Goal: Task Accomplishment & Management: Manage account settings

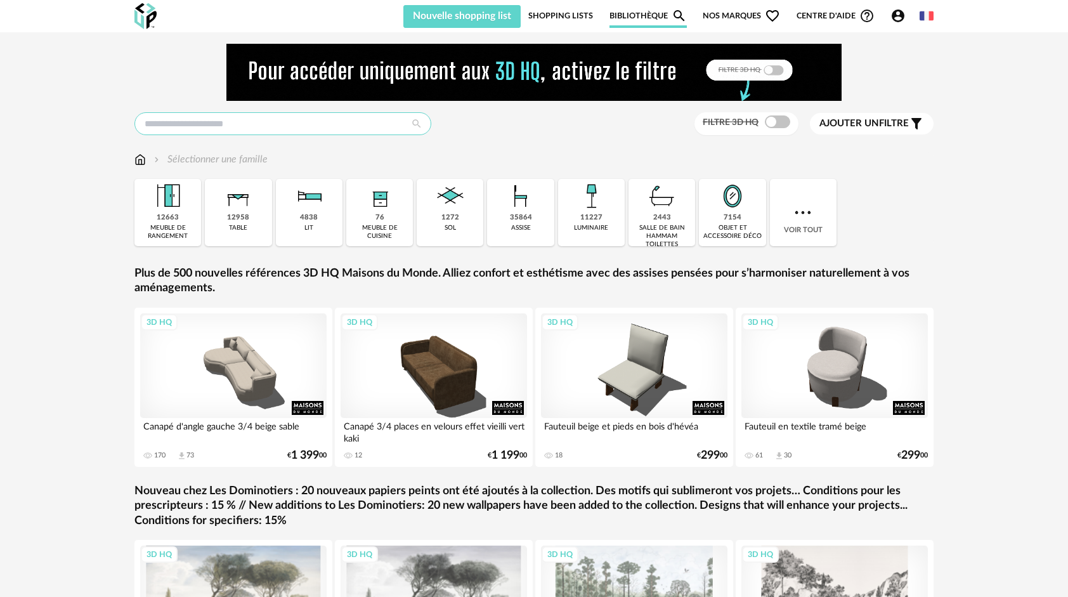
click at [283, 130] on input "text" at bounding box center [282, 123] width 297 height 23
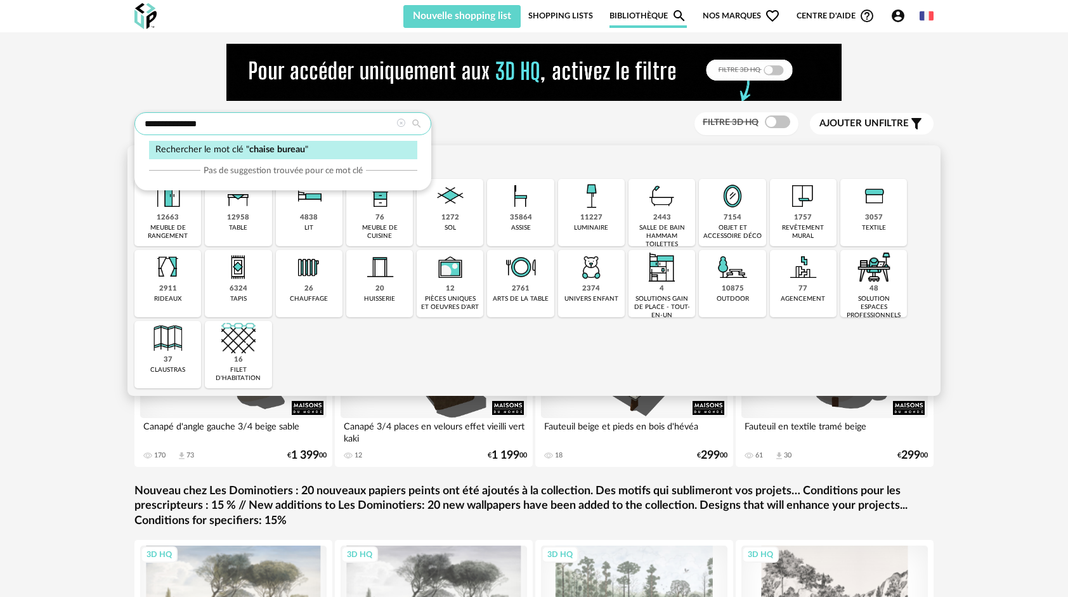
type input "**********"
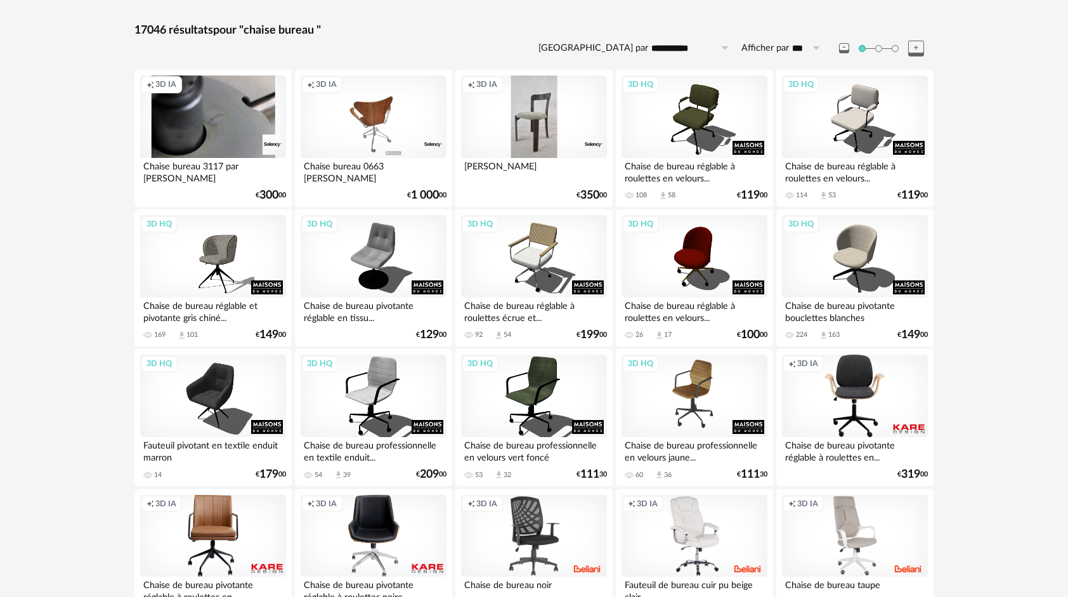
scroll to position [254, 0]
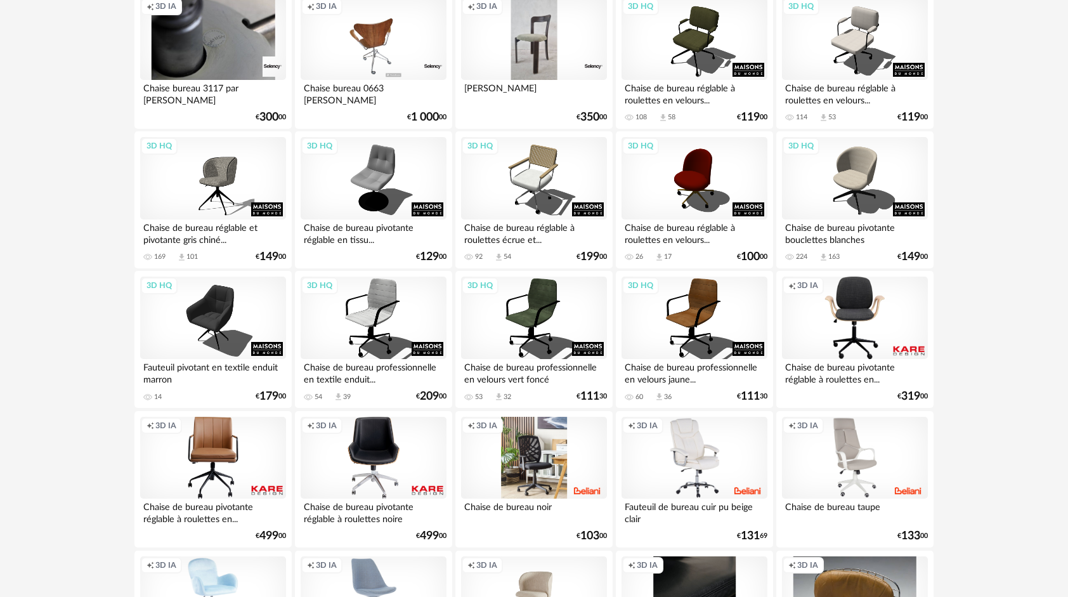
click at [582, 450] on div "Creation icon 3D IA" at bounding box center [534, 458] width 146 height 82
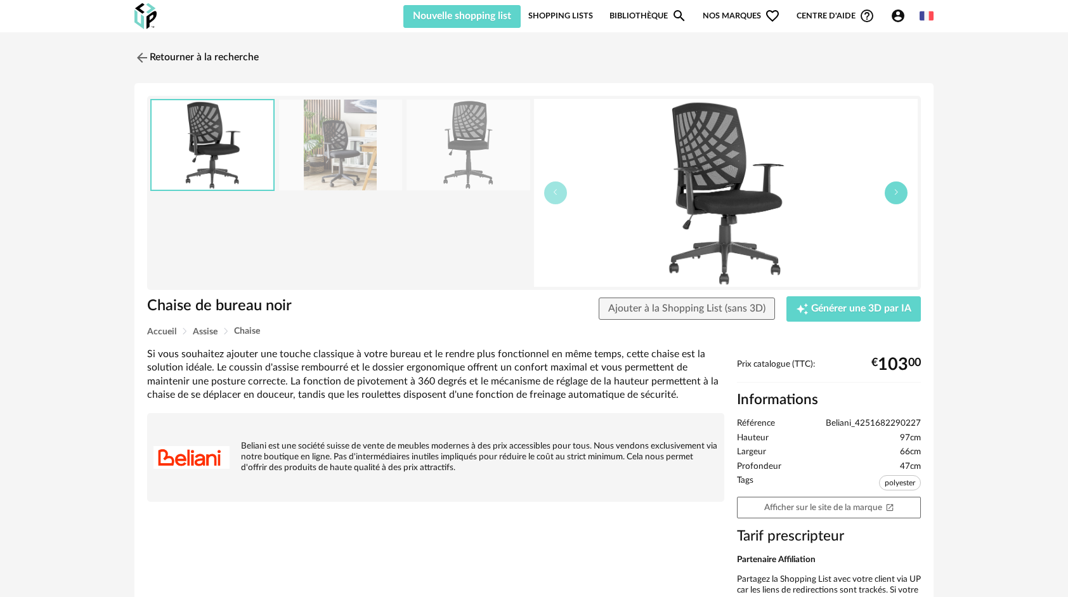
click at [893, 194] on icon "button" at bounding box center [897, 192] width 8 height 8
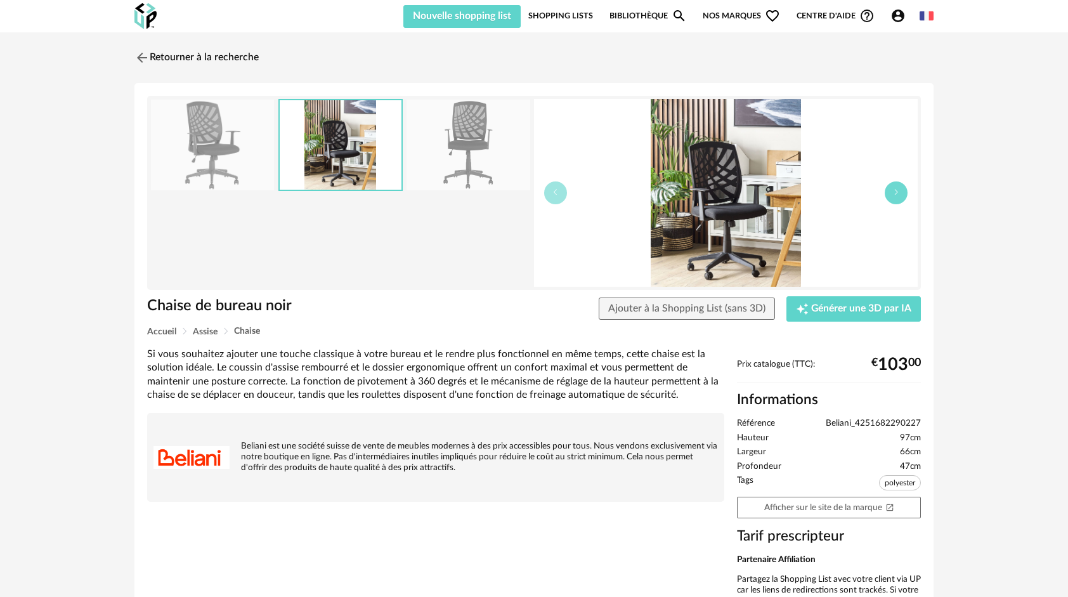
click at [893, 194] on icon "button" at bounding box center [897, 192] width 8 height 8
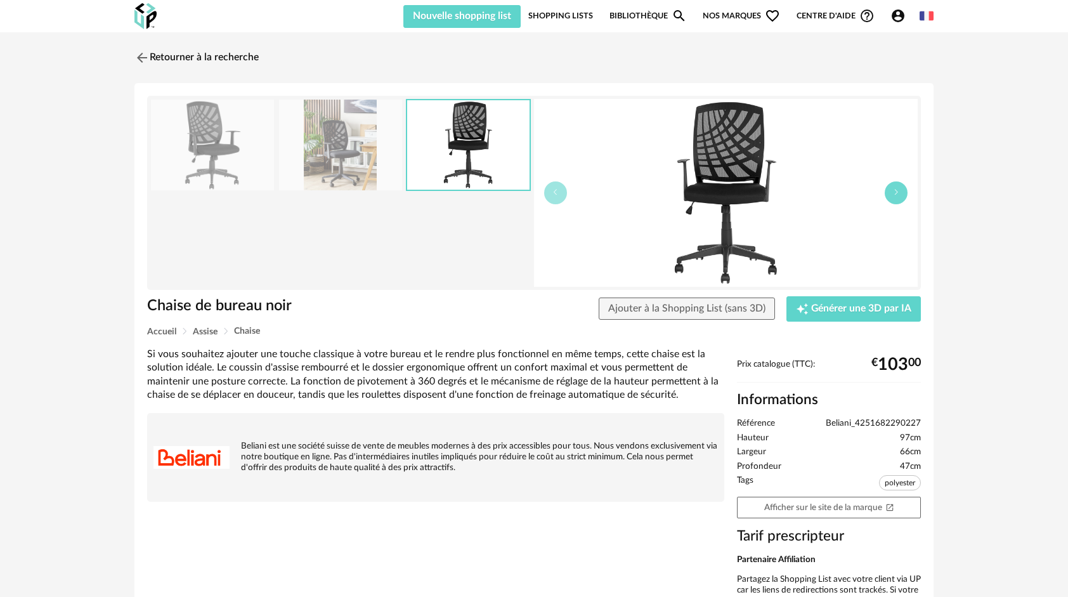
click at [893, 194] on icon "button" at bounding box center [897, 192] width 8 height 8
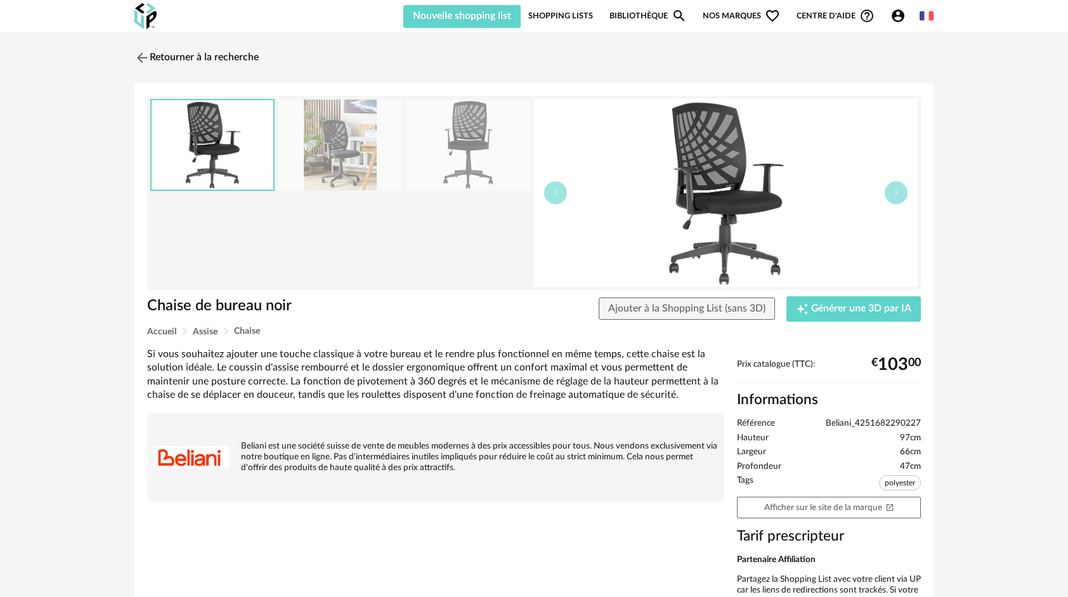
click at [903, 477] on span "polyester" at bounding box center [900, 482] width 42 height 15
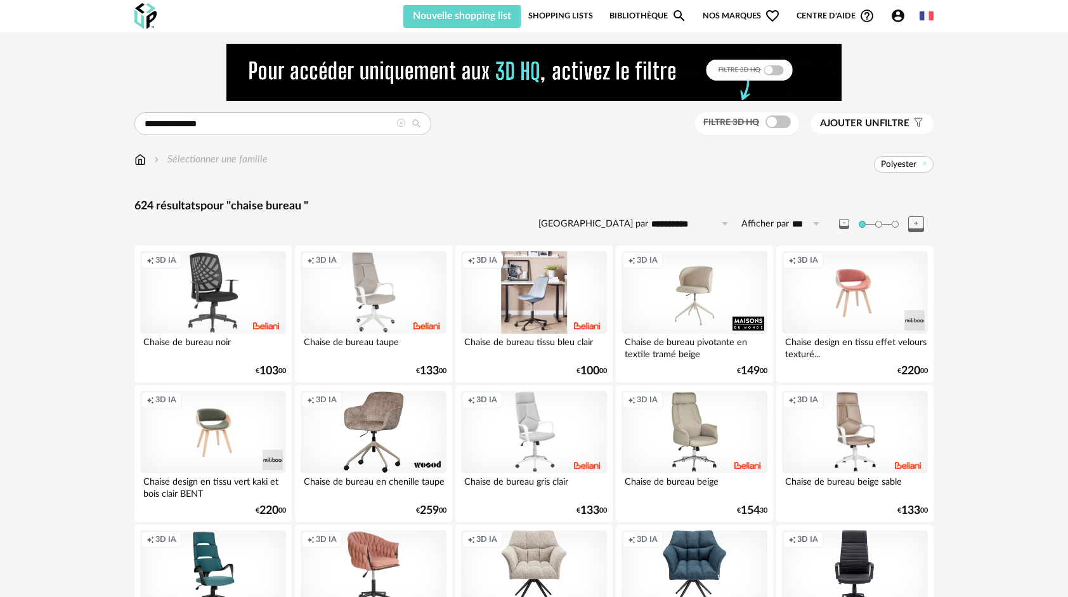
click at [520, 292] on div "Creation icon 3D IA" at bounding box center [534, 292] width 146 height 82
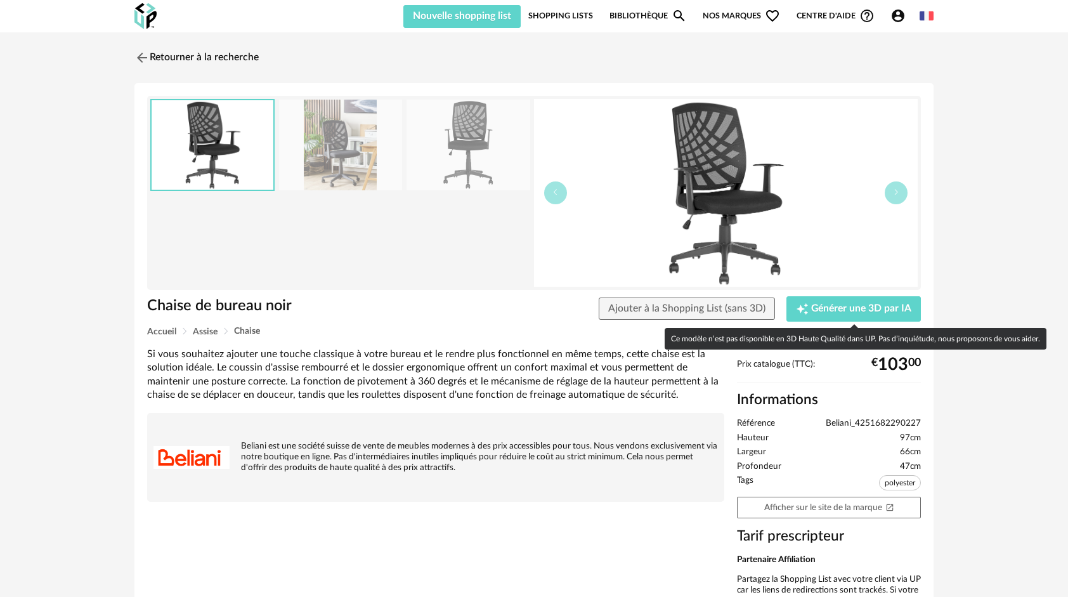
click at [841, 325] on div "Chaise de bureau noir Ajouter à la Shopping List (sans 3D) Creation icon Génére…" at bounding box center [534, 311] width 787 height 31
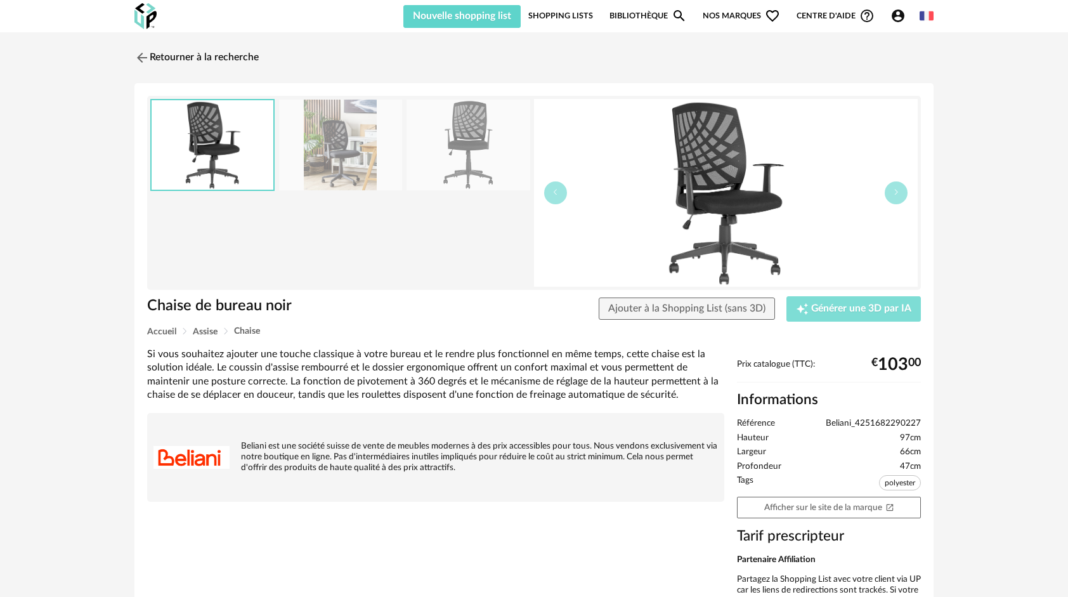
click at [837, 310] on span "Générer une 3D par IA" at bounding box center [861, 309] width 100 height 10
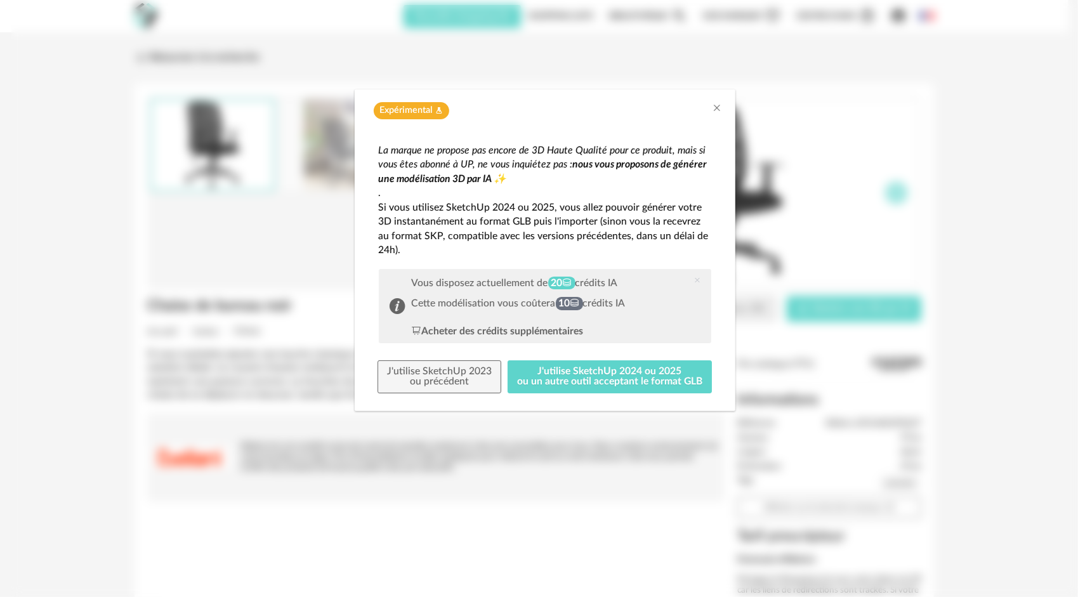
click at [714, 100] on div "Expérimental Flask icon" at bounding box center [545, 107] width 381 height 36
click at [716, 103] on icon "Close" at bounding box center [717, 108] width 10 height 10
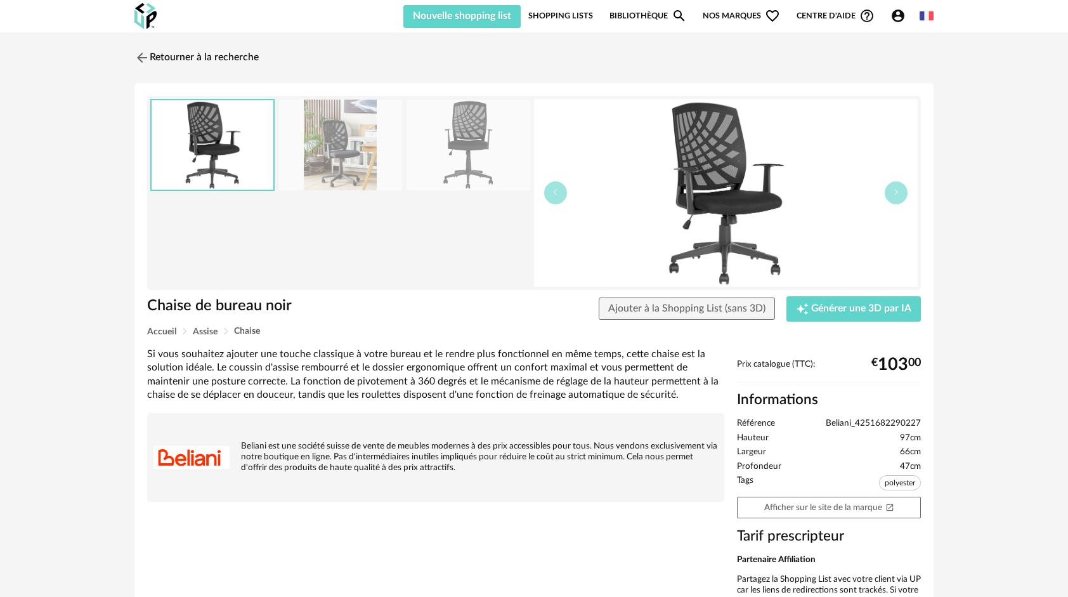
click at [908, 190] on img at bounding box center [726, 193] width 384 height 188
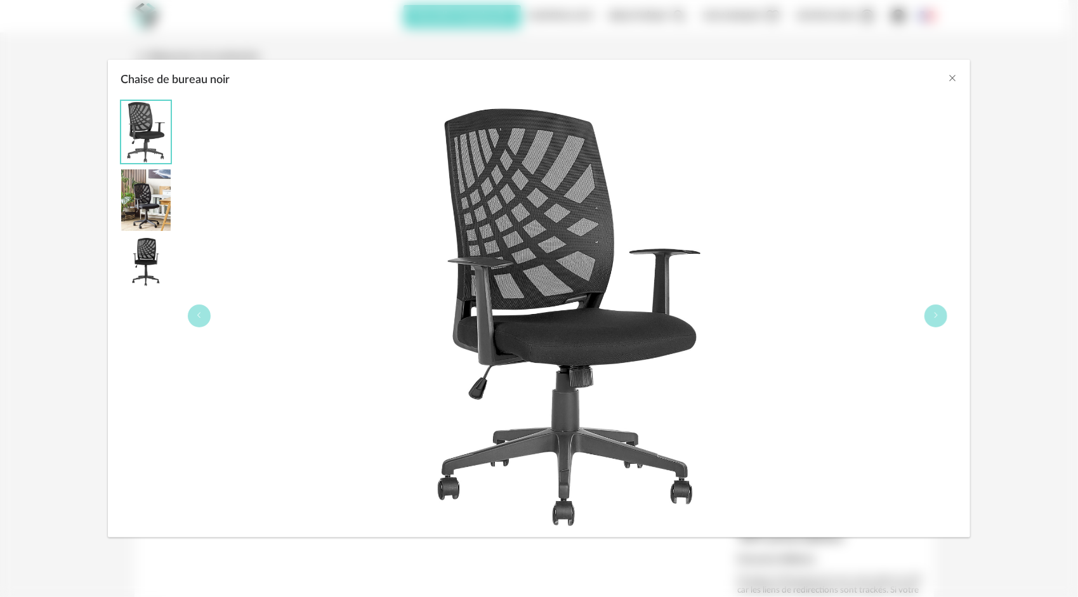
click at [1068, 269] on html "Nouvelle shopping list Mettre à jour ma Shopping List Refresh icon Nouvelle sho…" at bounding box center [539, 351] width 1078 height 702
click at [955, 76] on icon "Close" at bounding box center [952, 78] width 10 height 10
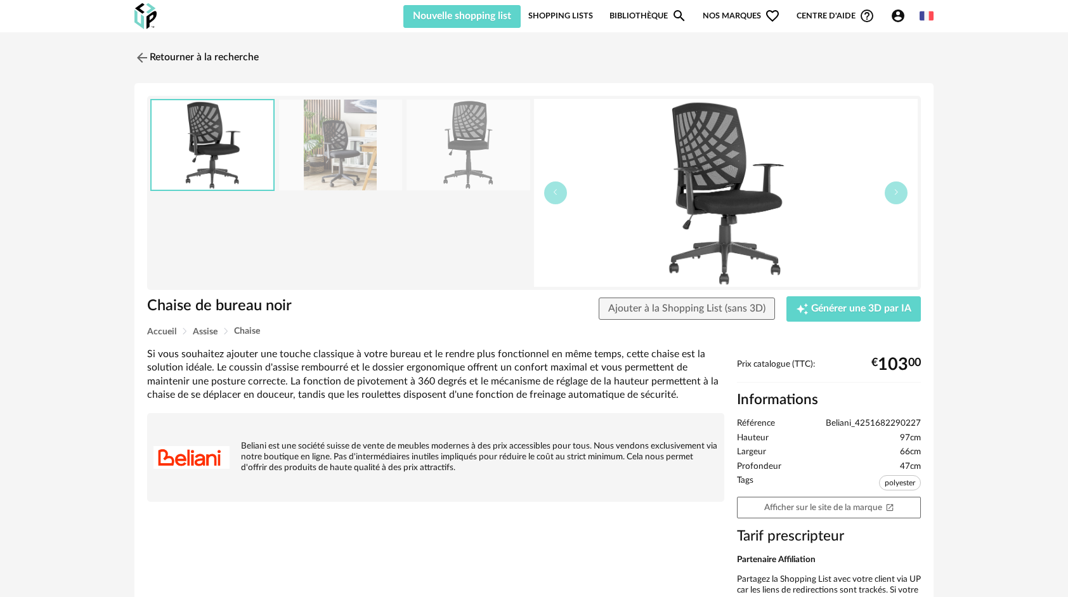
click at [322, 139] on img at bounding box center [340, 145] width 123 height 91
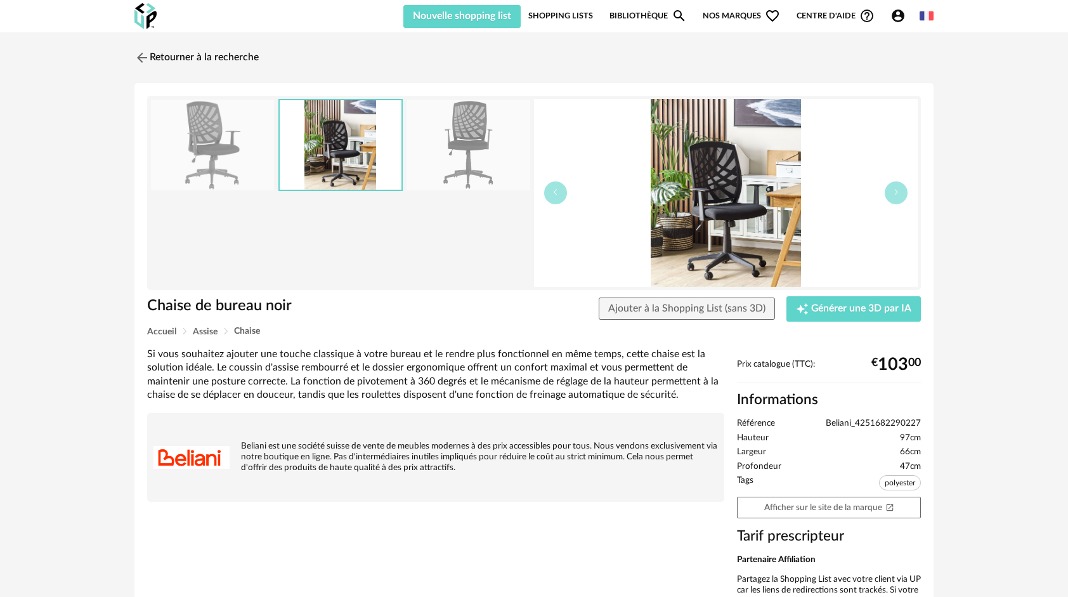
click at [462, 157] on img at bounding box center [468, 145] width 123 height 91
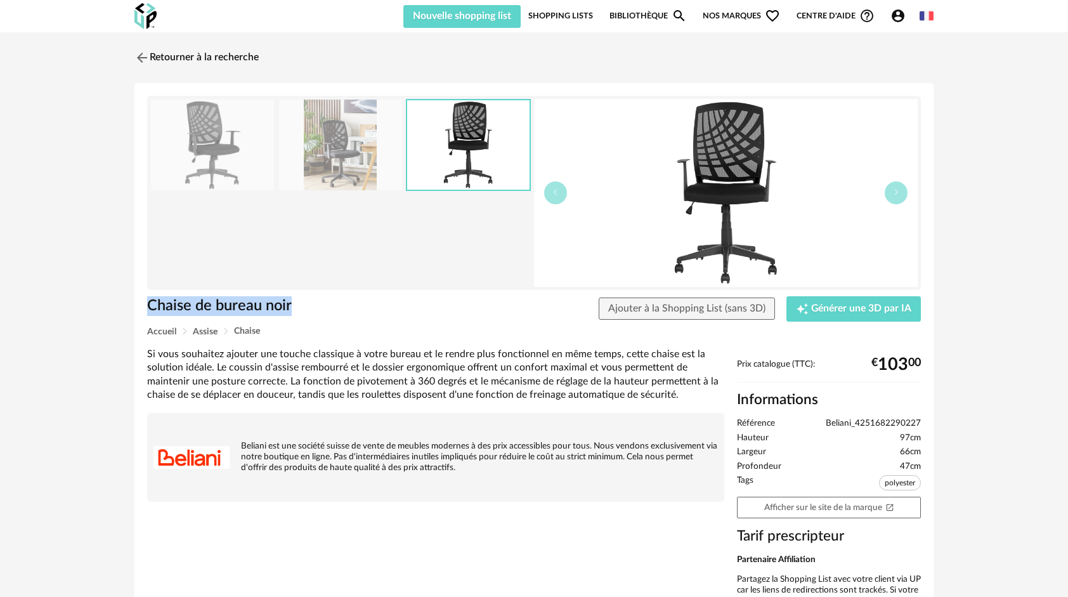
drag, startPoint x: 138, startPoint y: 300, endPoint x: 296, endPoint y: 300, distance: 157.3
click at [296, 300] on div "Chaise de bureau noir Ajouter à la Shopping List (sans 3D) Creation icon Génére…" at bounding box center [533, 367] width 799 height 568
drag, startPoint x: 296, startPoint y: 300, endPoint x: 214, endPoint y: 294, distance: 82.0
click at [140, 24] on img at bounding box center [145, 16] width 22 height 26
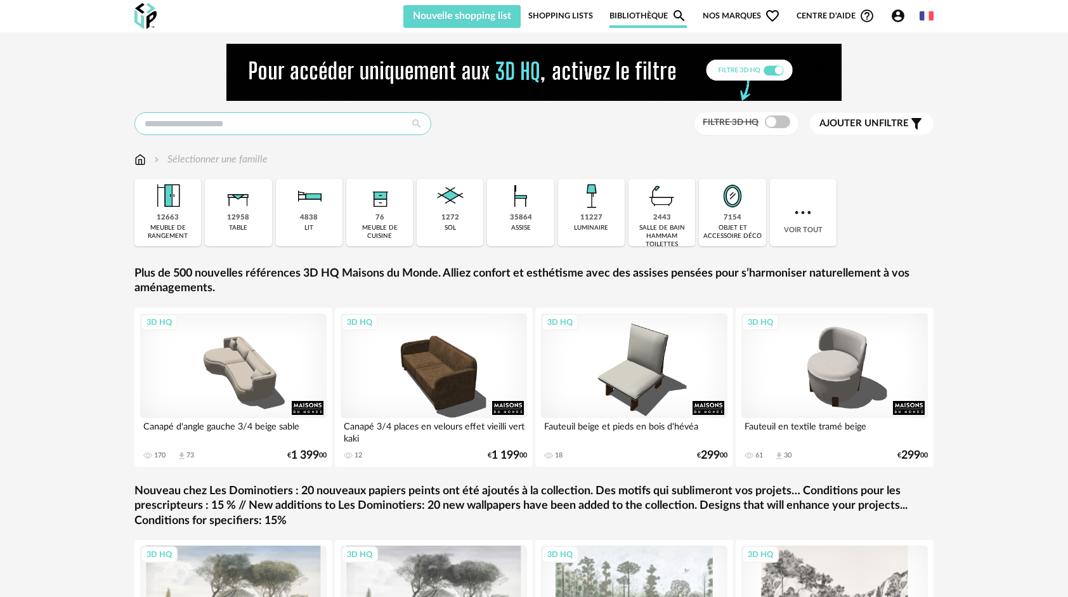
click at [315, 126] on input "text" at bounding box center [282, 123] width 297 height 23
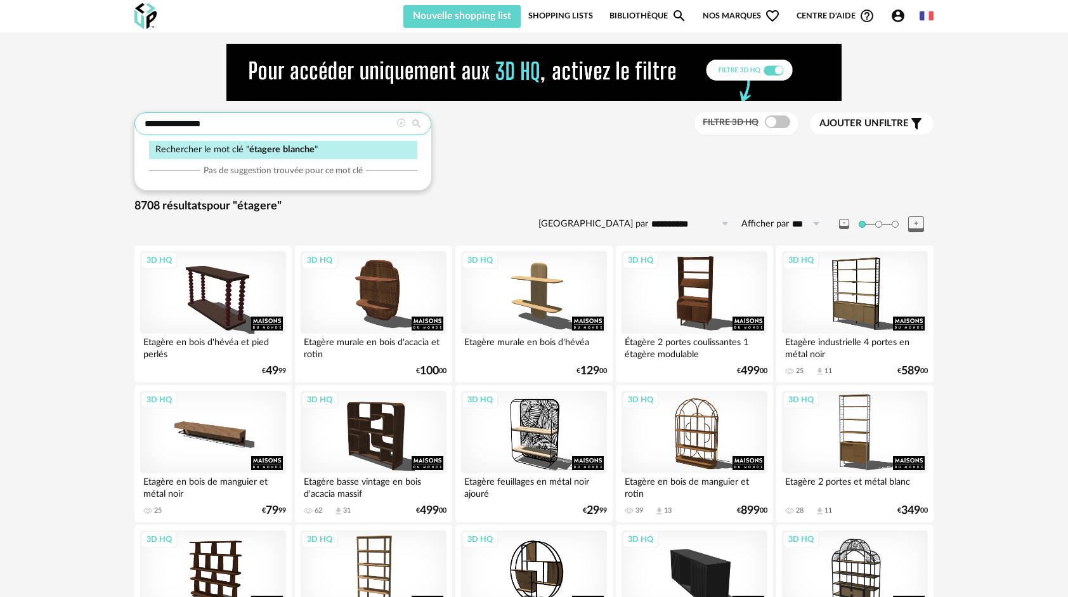
type input "**********"
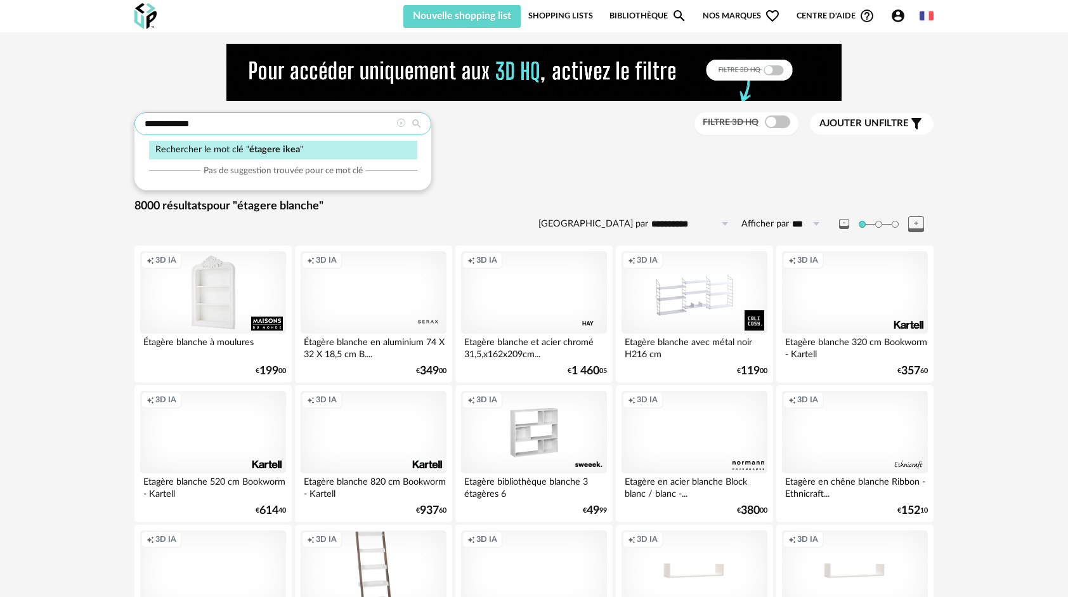
type input "**********"
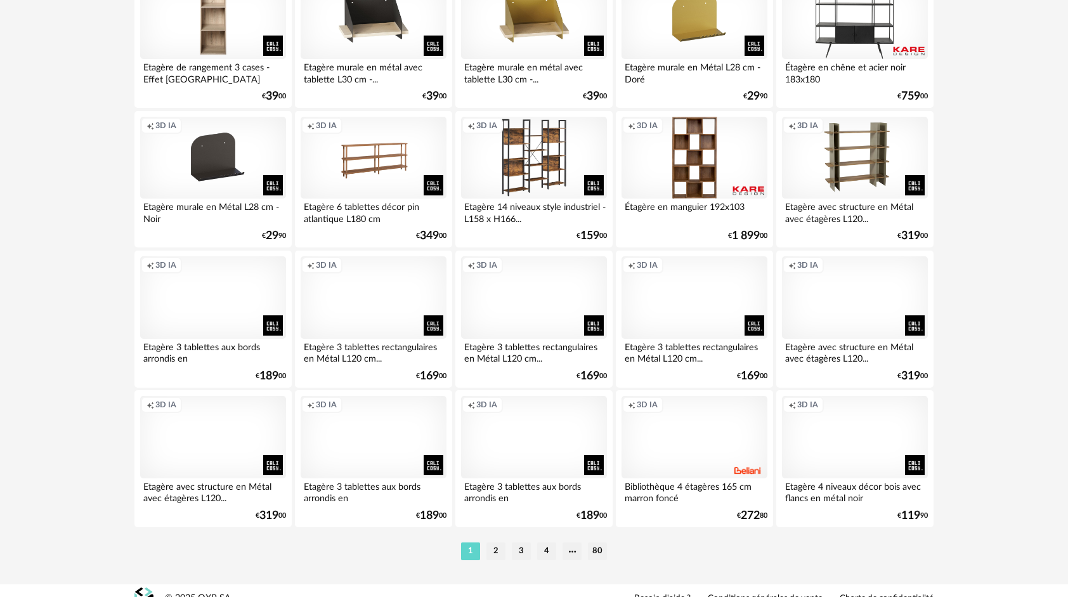
scroll to position [2524, 0]
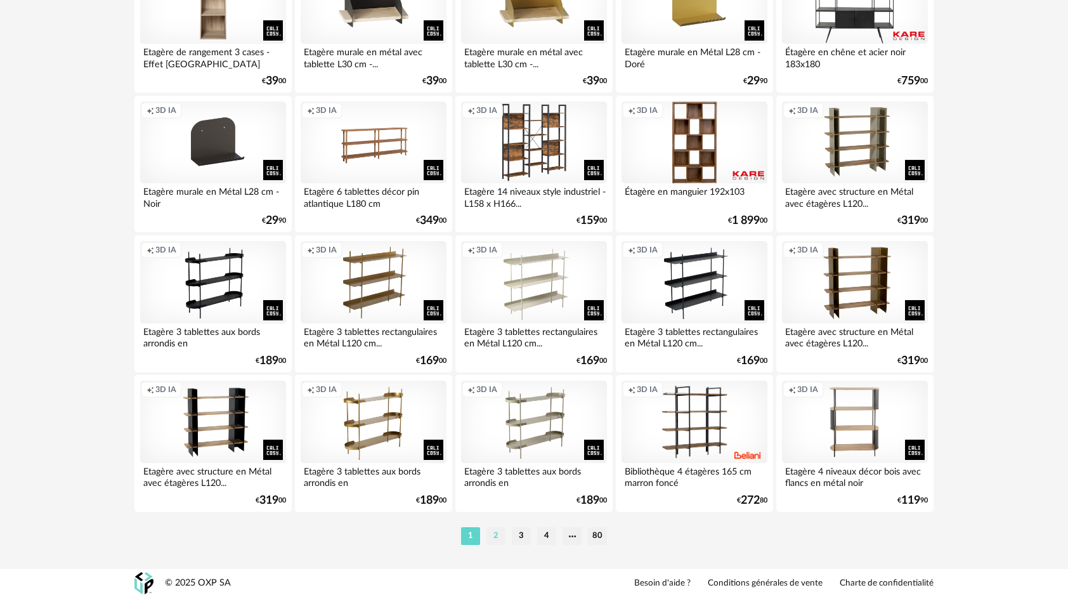
click at [496, 537] on li "2" at bounding box center [496, 536] width 19 height 18
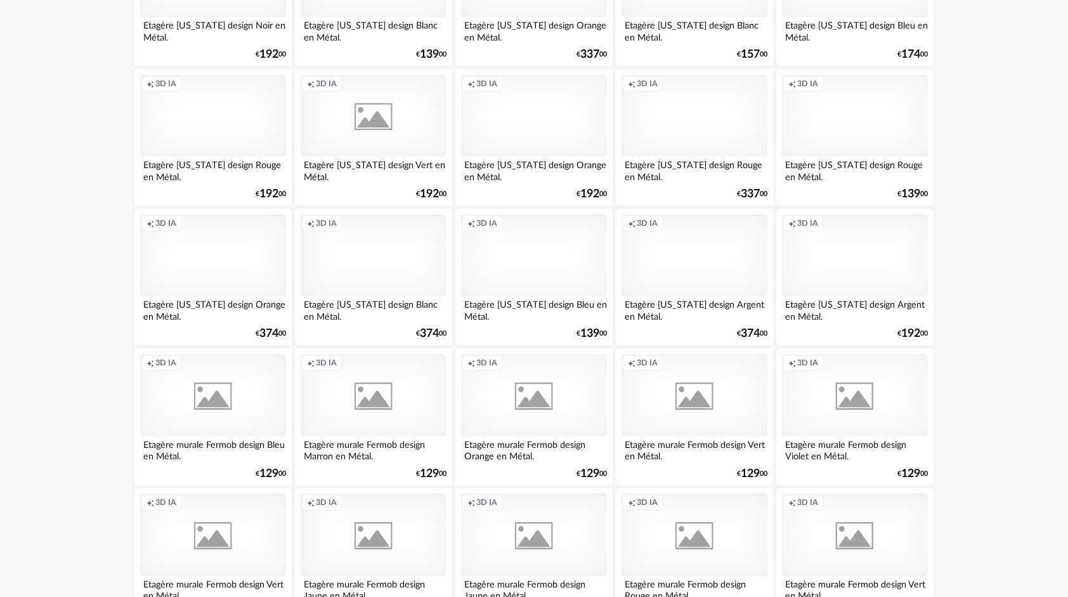
scroll to position [2524, 0]
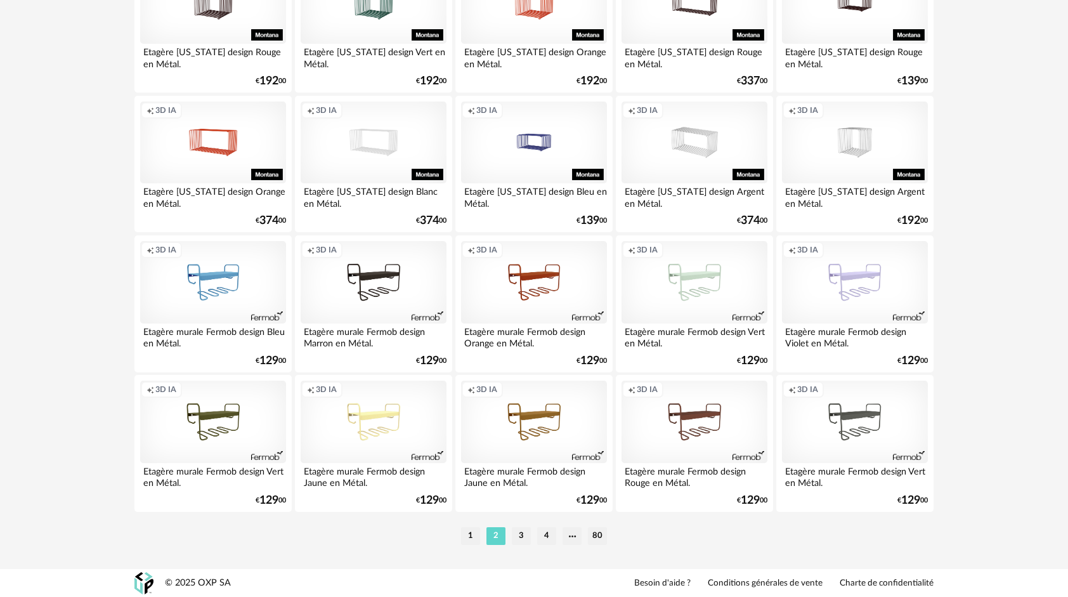
click at [534, 540] on ul "1 2 3 4 80" at bounding box center [534, 536] width 152 height 18
click at [529, 536] on li "3" at bounding box center [521, 536] width 19 height 18
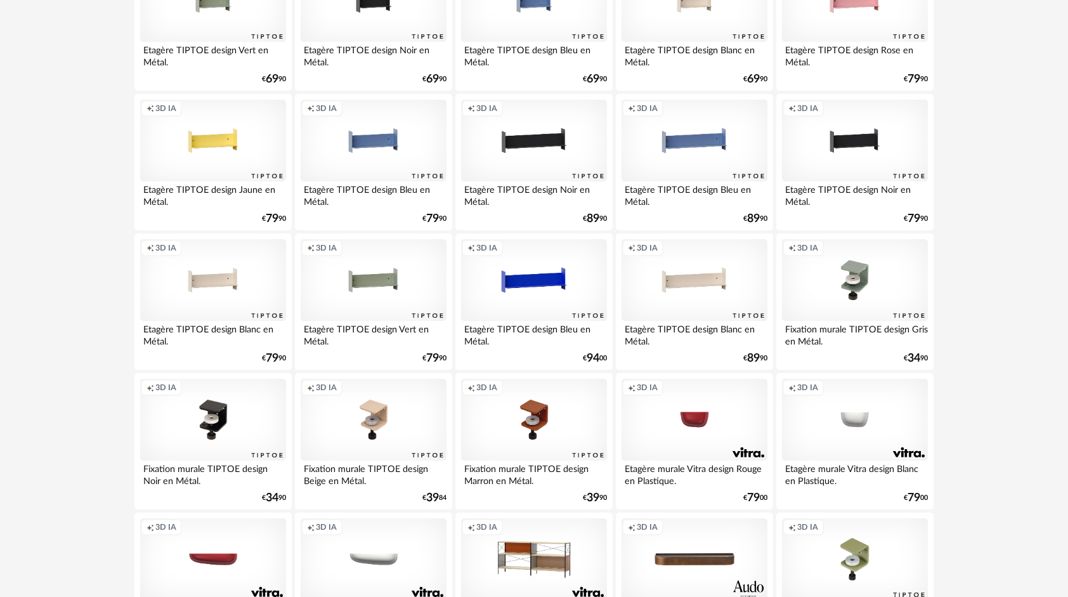
scroll to position [825, 0]
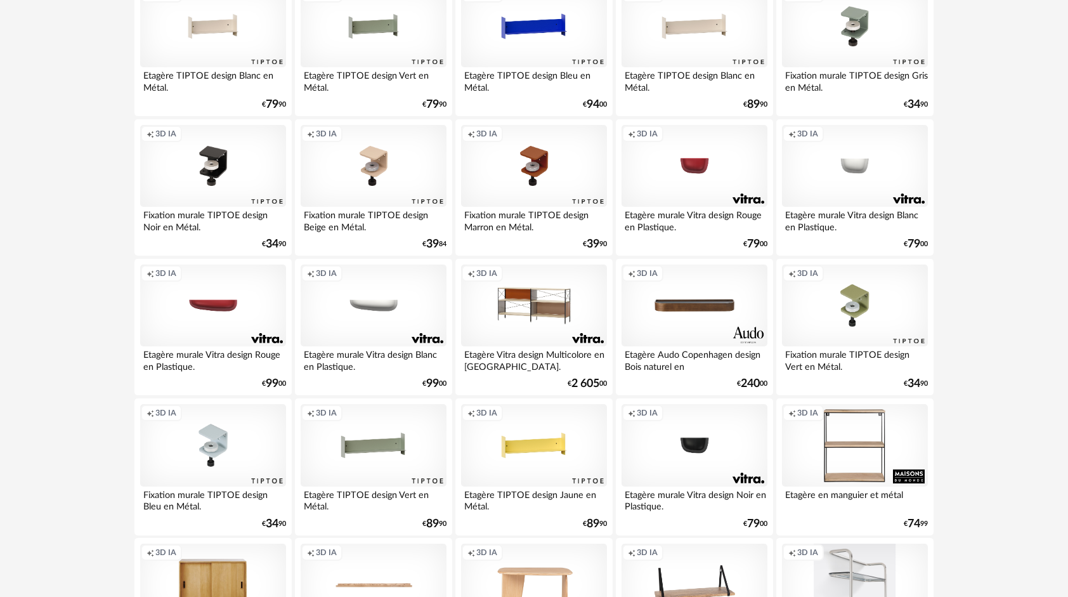
click at [579, 157] on div "Creation icon 3D IA" at bounding box center [534, 166] width 146 height 82
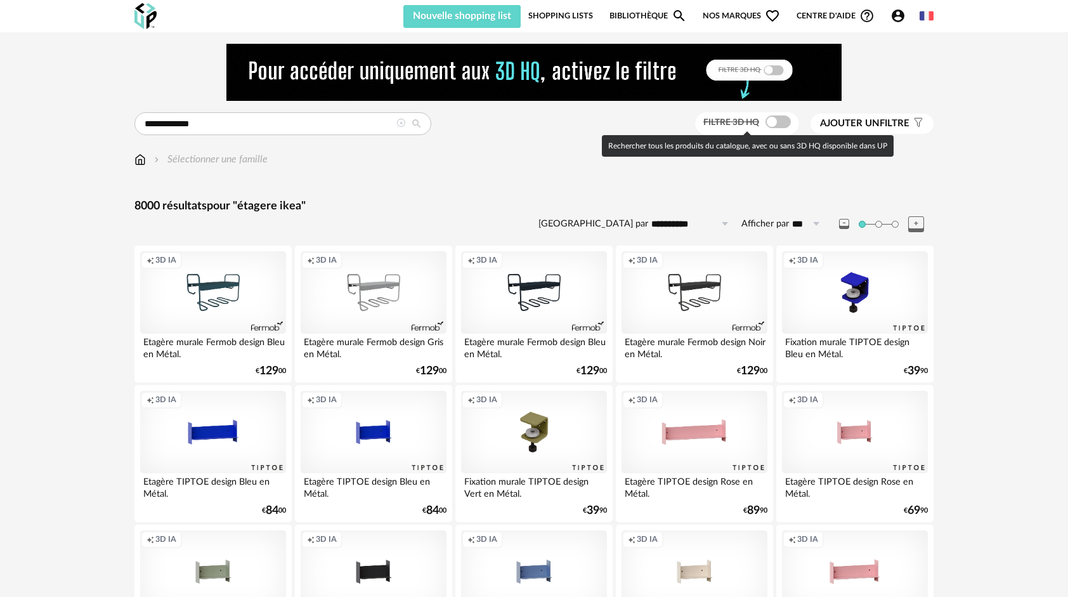
click at [783, 117] on span at bounding box center [778, 121] width 25 height 13
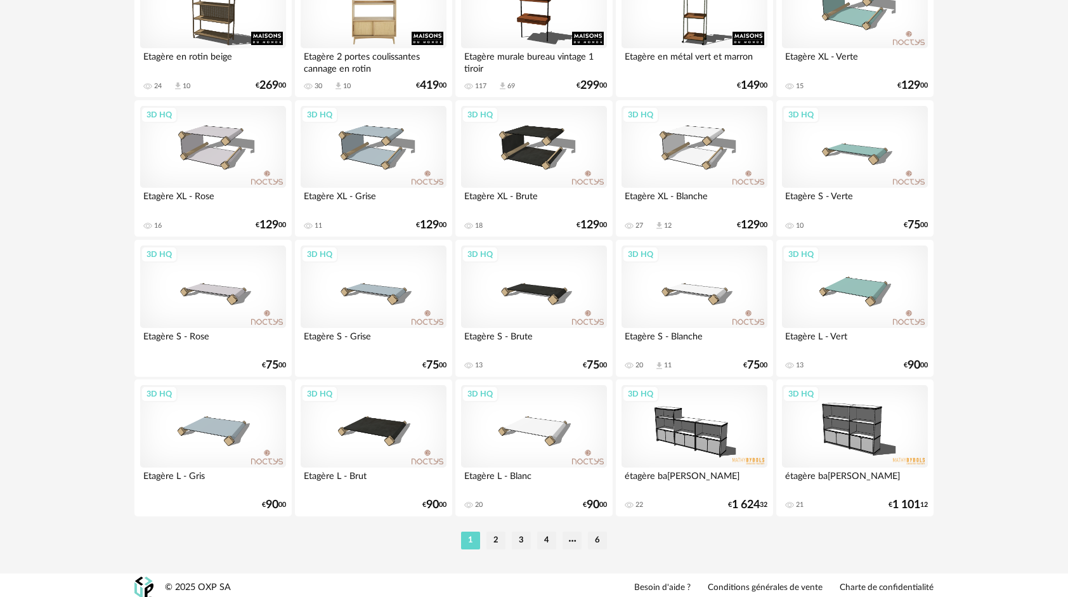
scroll to position [2524, 0]
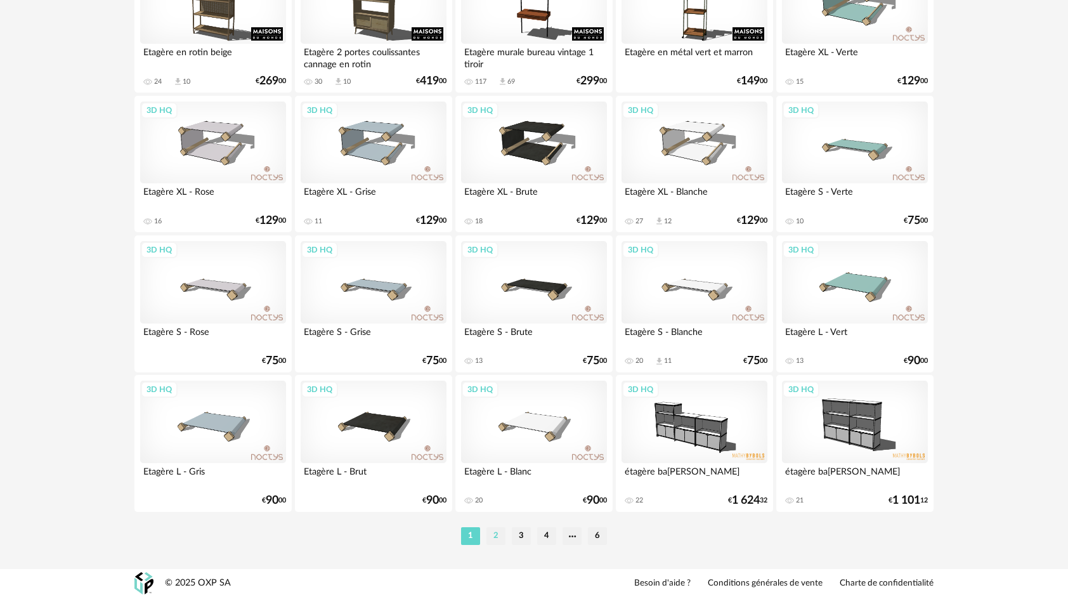
click at [498, 539] on li "2" at bounding box center [496, 536] width 19 height 18
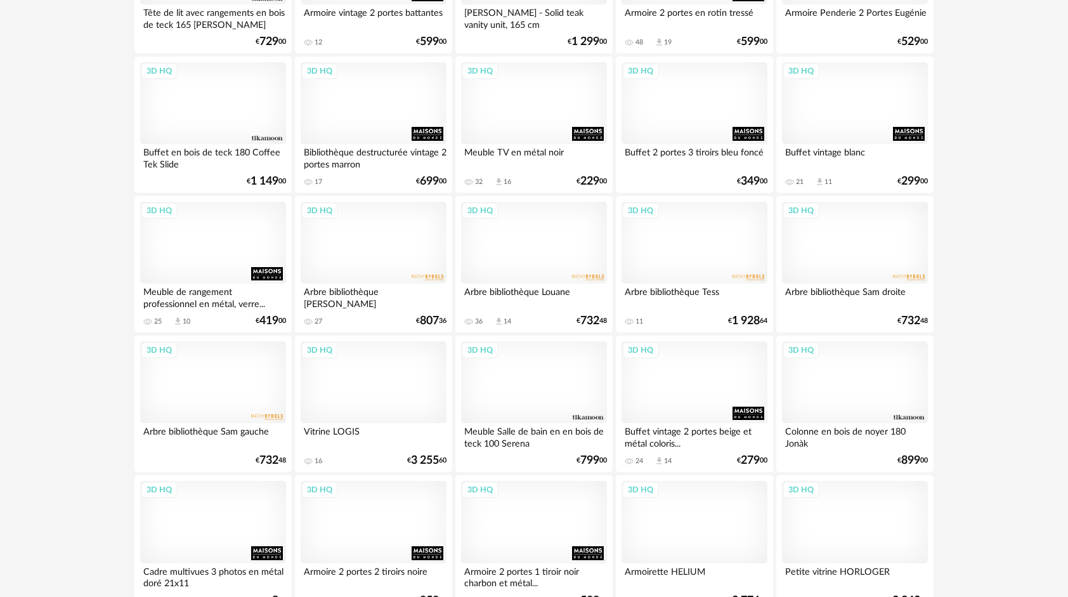
scroll to position [2524, 0]
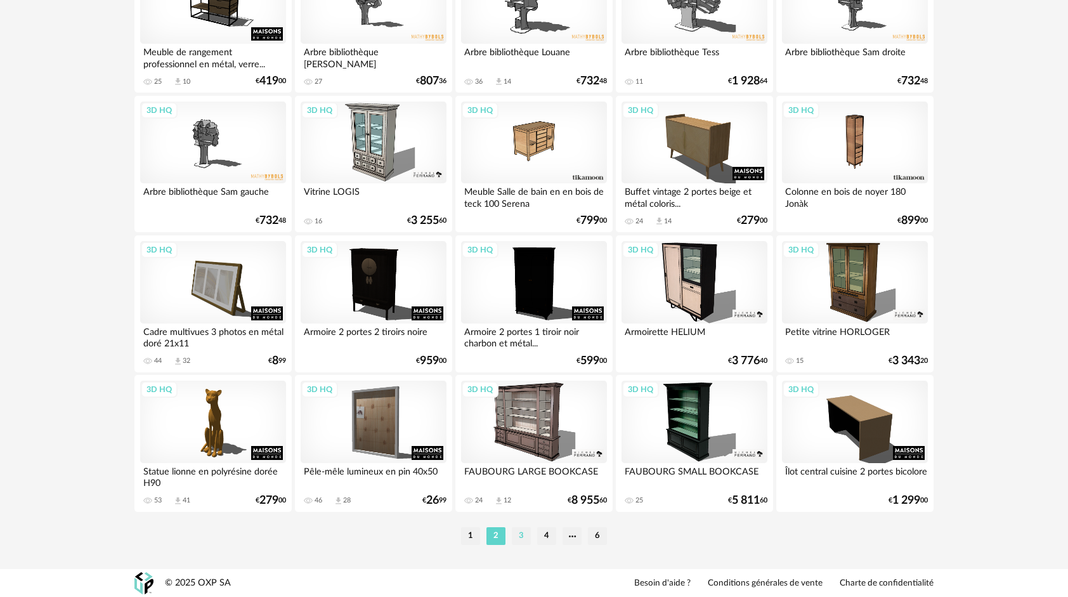
click at [527, 542] on li "3" at bounding box center [521, 536] width 19 height 18
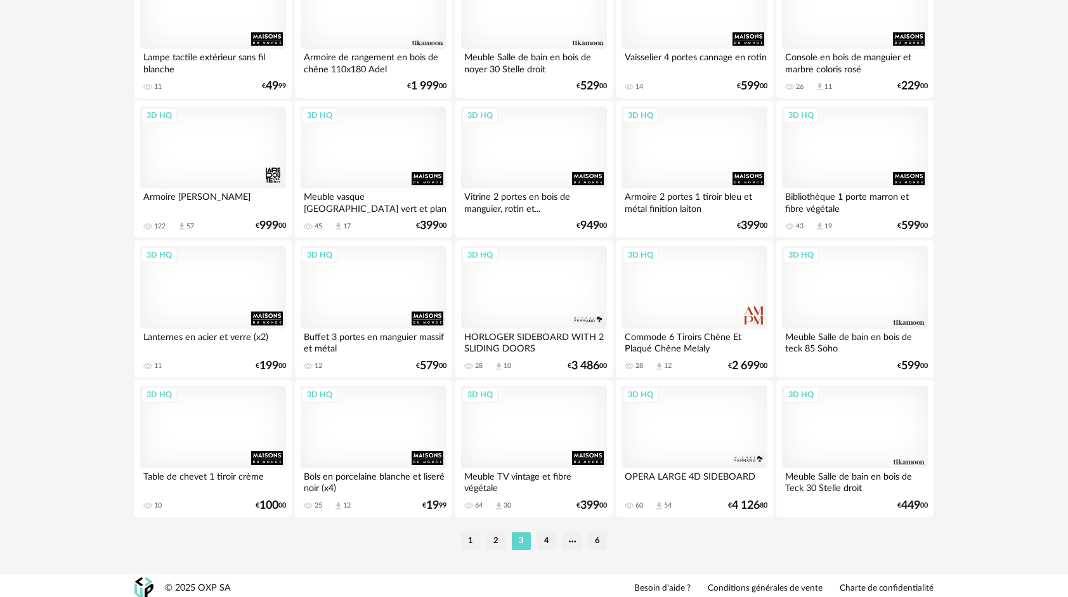
scroll to position [2524, 0]
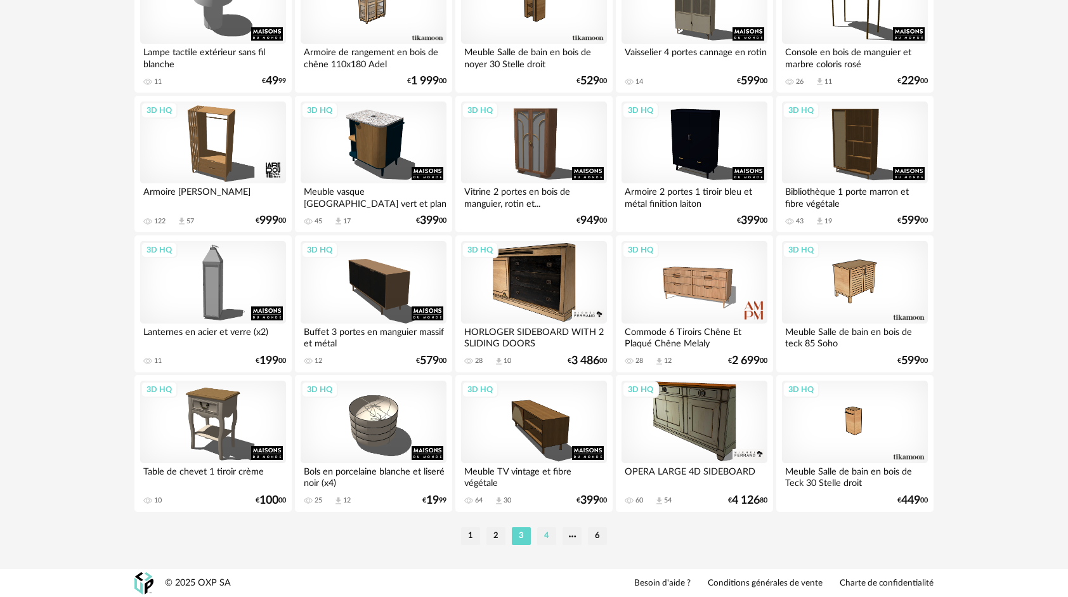
click at [549, 542] on li "4" at bounding box center [546, 536] width 19 height 18
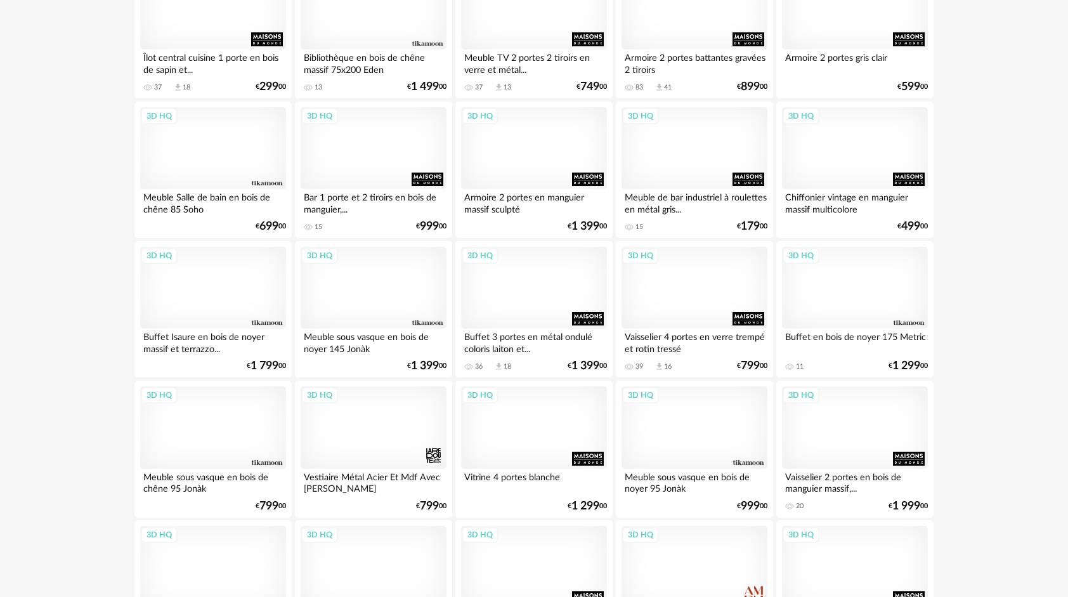
scroll to position [2524, 0]
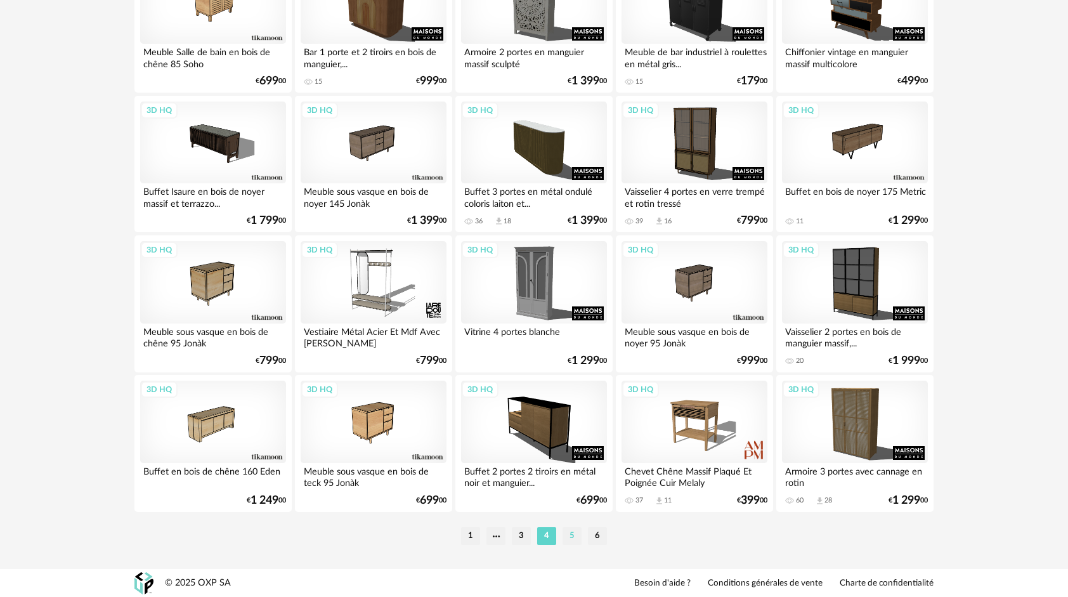
click at [571, 533] on li "5" at bounding box center [572, 536] width 19 height 18
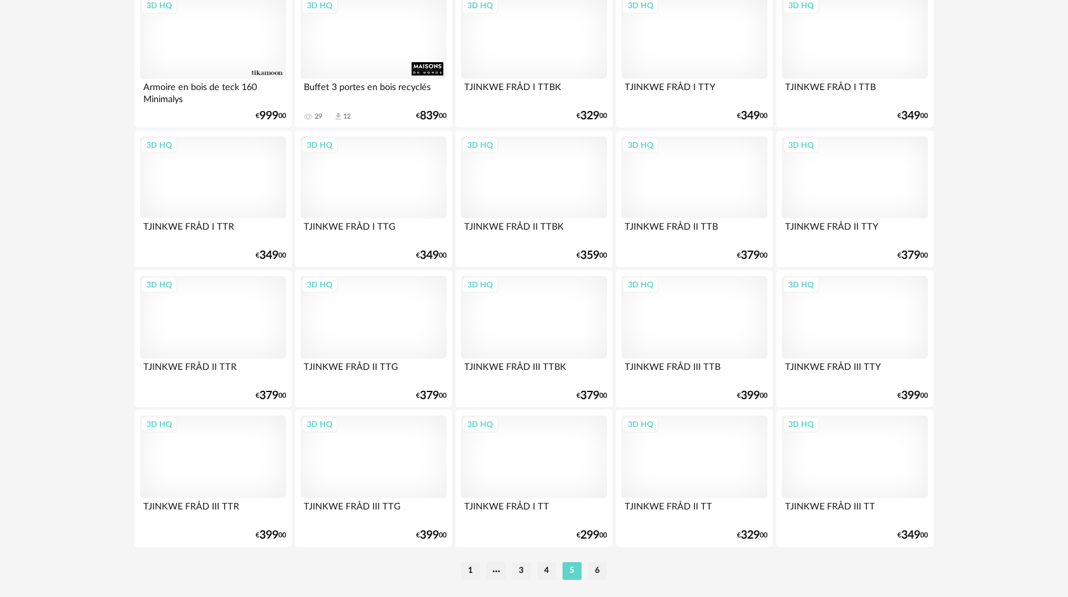
scroll to position [2524, 0]
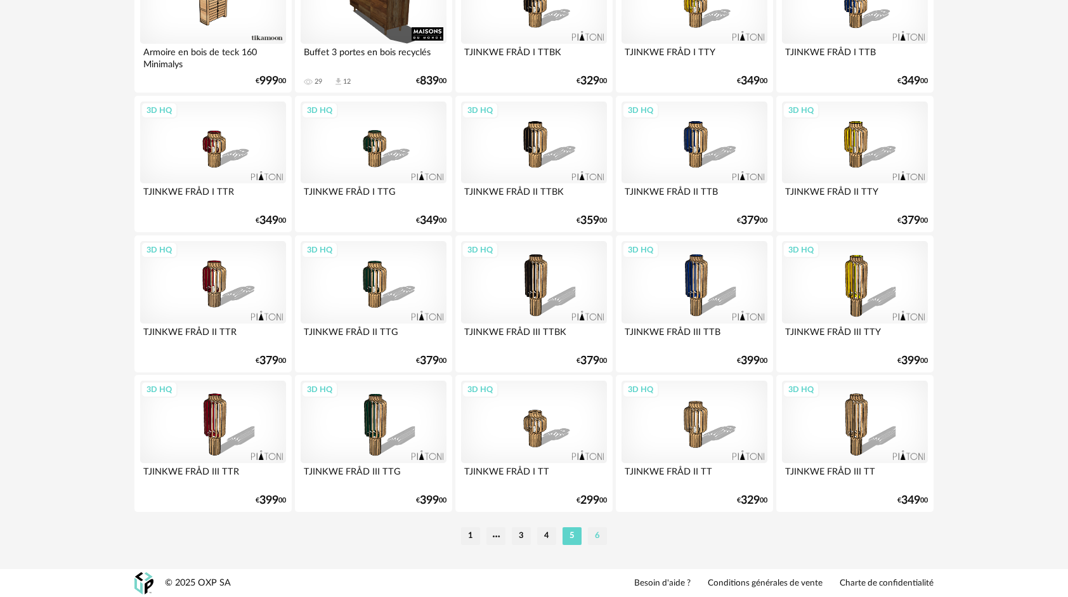
click at [598, 535] on li "6" at bounding box center [597, 536] width 19 height 18
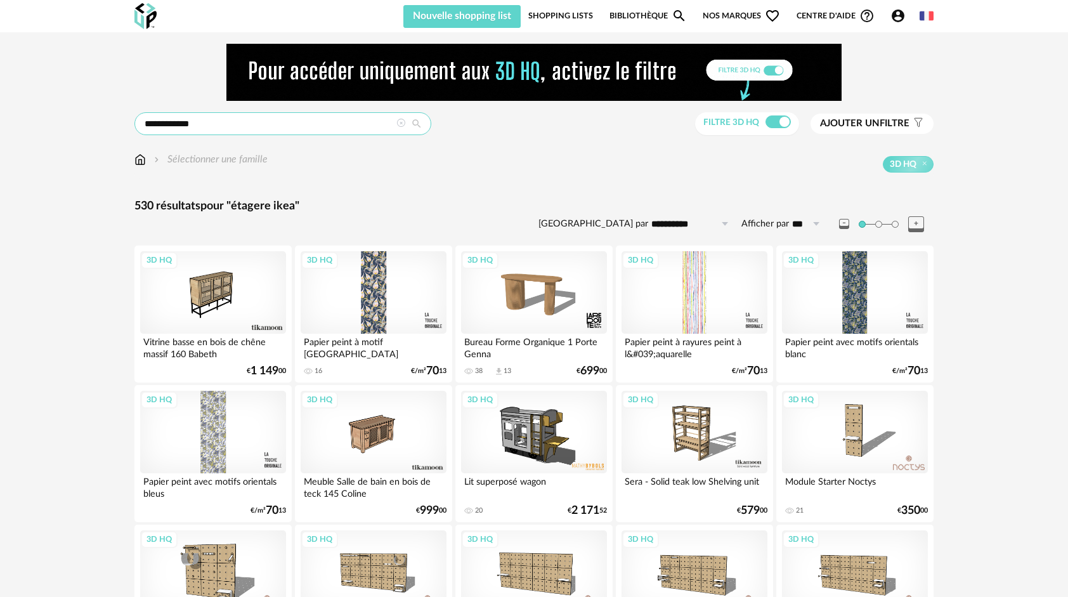
drag, startPoint x: 207, startPoint y: 122, endPoint x: 0, endPoint y: 123, distance: 207.4
click at [0, 122] on html "**********" at bounding box center [534, 583] width 1068 height 1167
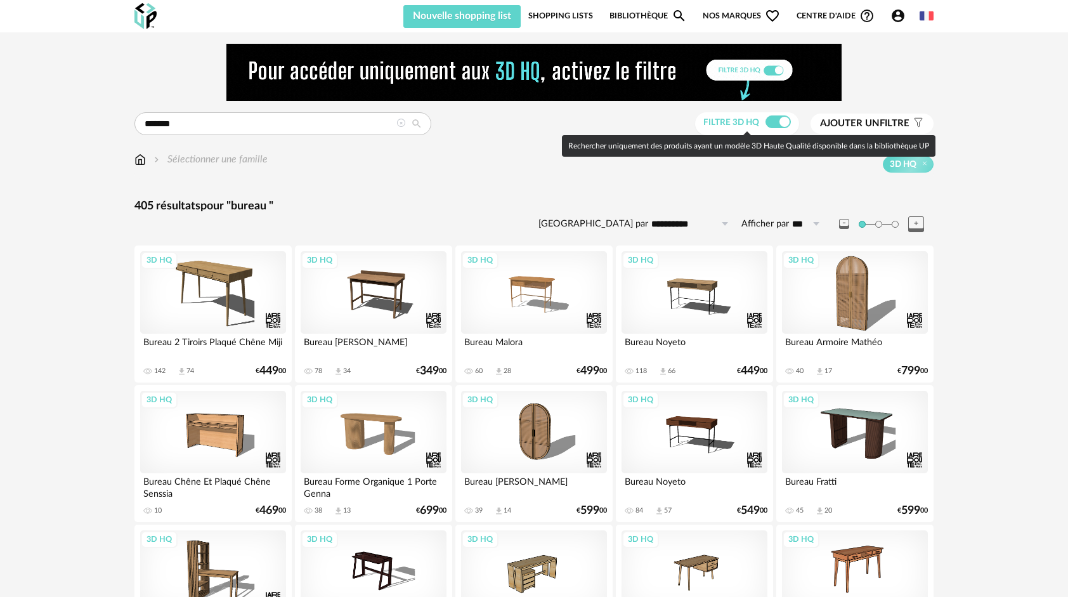
click at [780, 114] on div "Filtre 3D HQ" at bounding box center [747, 123] width 105 height 23
click at [777, 119] on span at bounding box center [778, 121] width 25 height 13
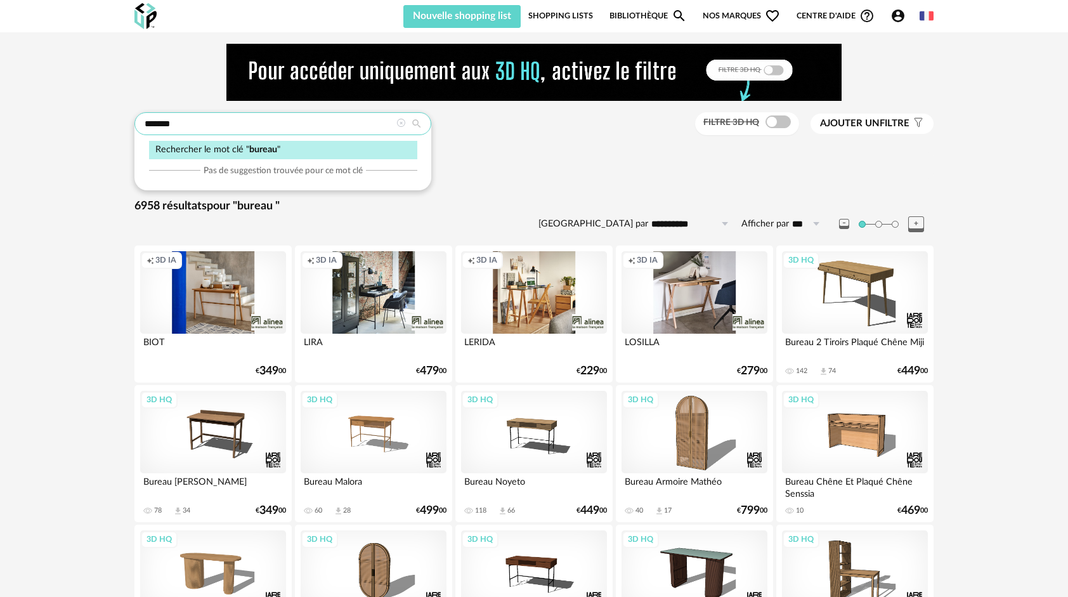
click at [220, 119] on input "******" at bounding box center [282, 123] width 297 height 23
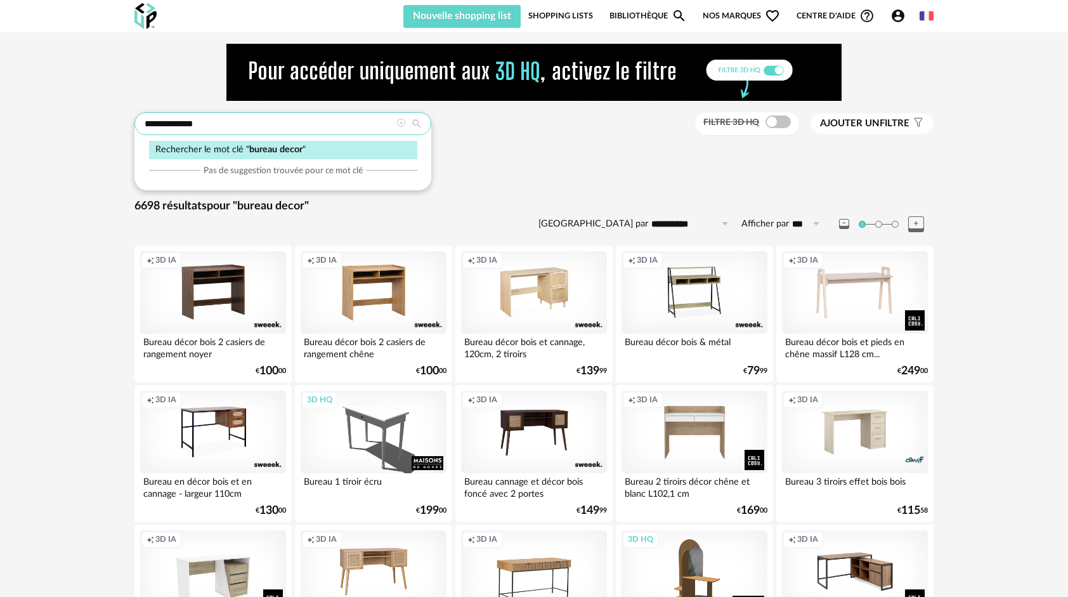
click at [237, 132] on input "**********" at bounding box center [282, 123] width 297 height 23
drag, startPoint x: 235, startPoint y: 126, endPoint x: 0, endPoint y: 108, distance: 235.4
type input "****"
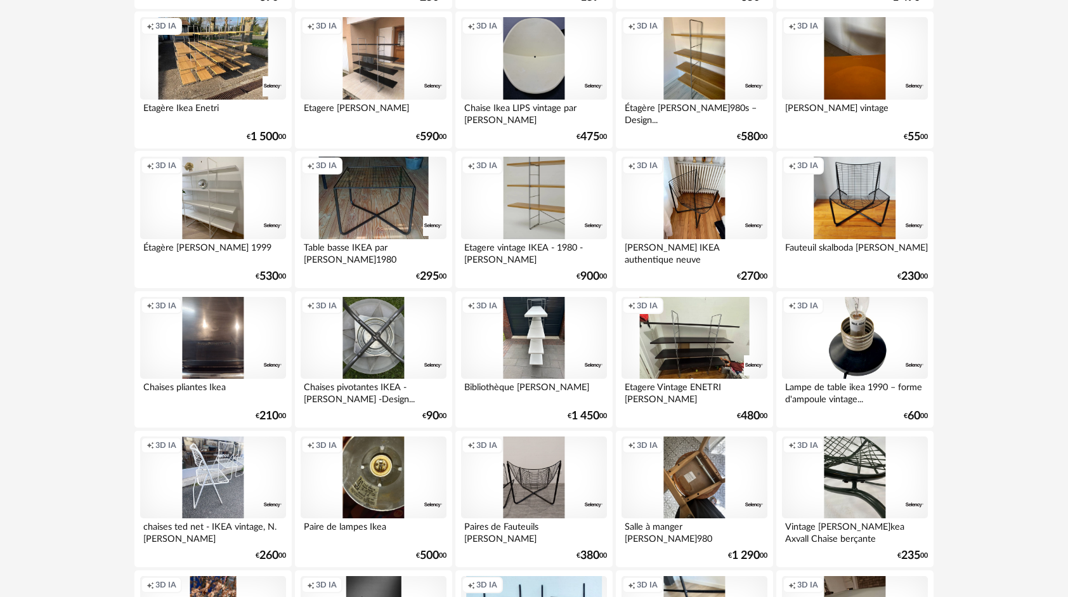
scroll to position [381, 0]
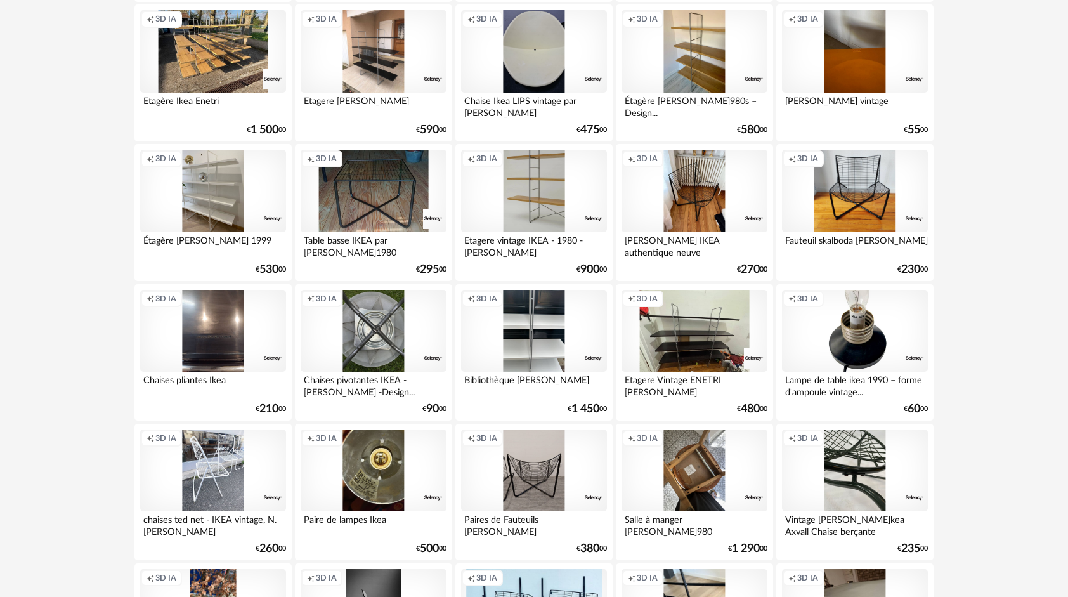
click at [534, 367] on div "Creation icon 3D IA" at bounding box center [534, 331] width 146 height 82
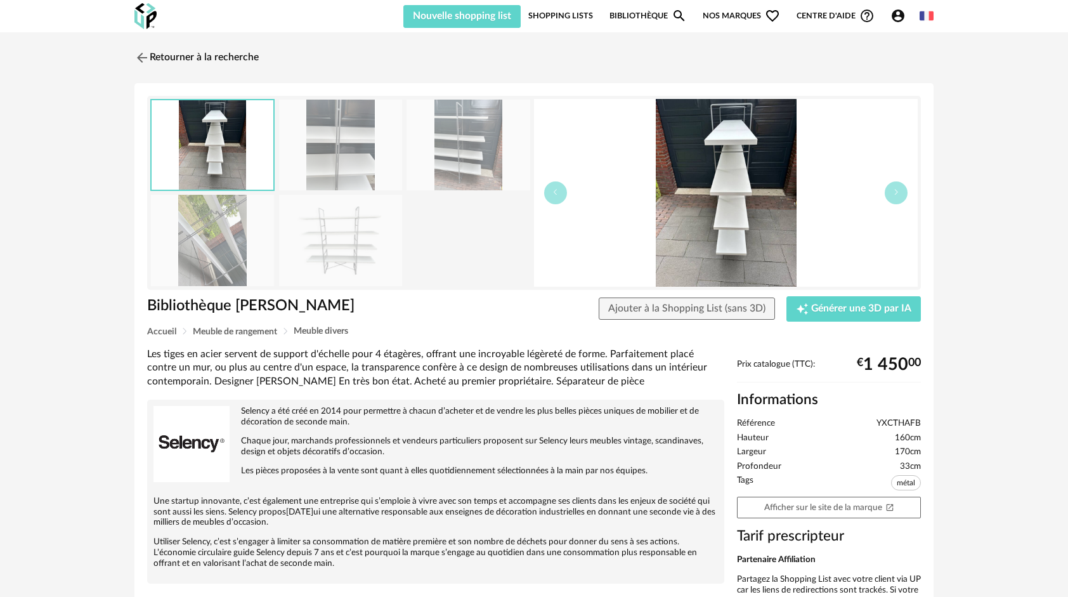
click at [329, 234] on img at bounding box center [340, 240] width 123 height 91
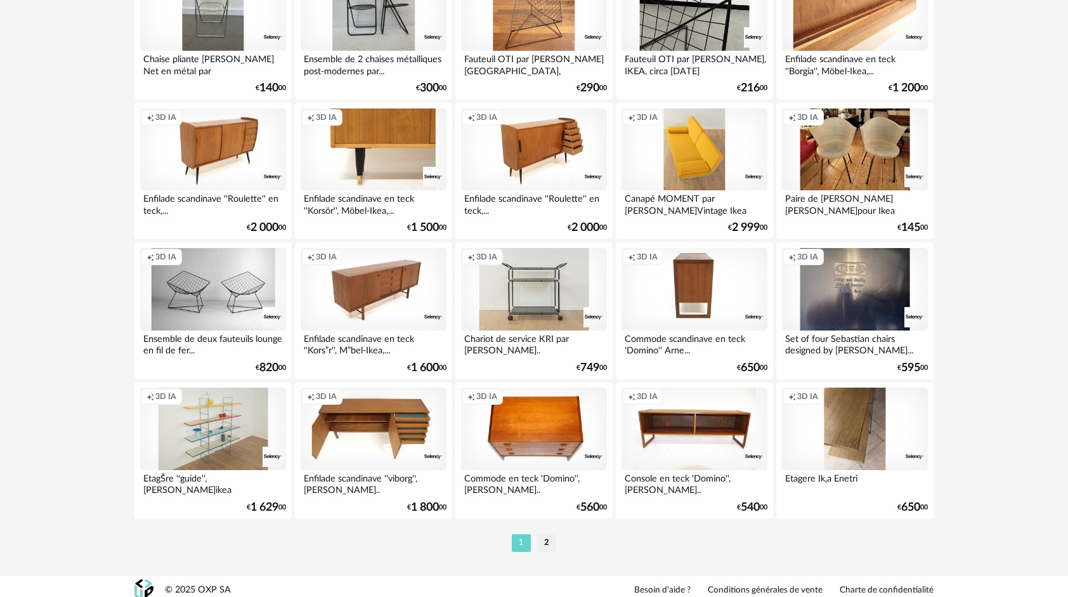
scroll to position [2524, 0]
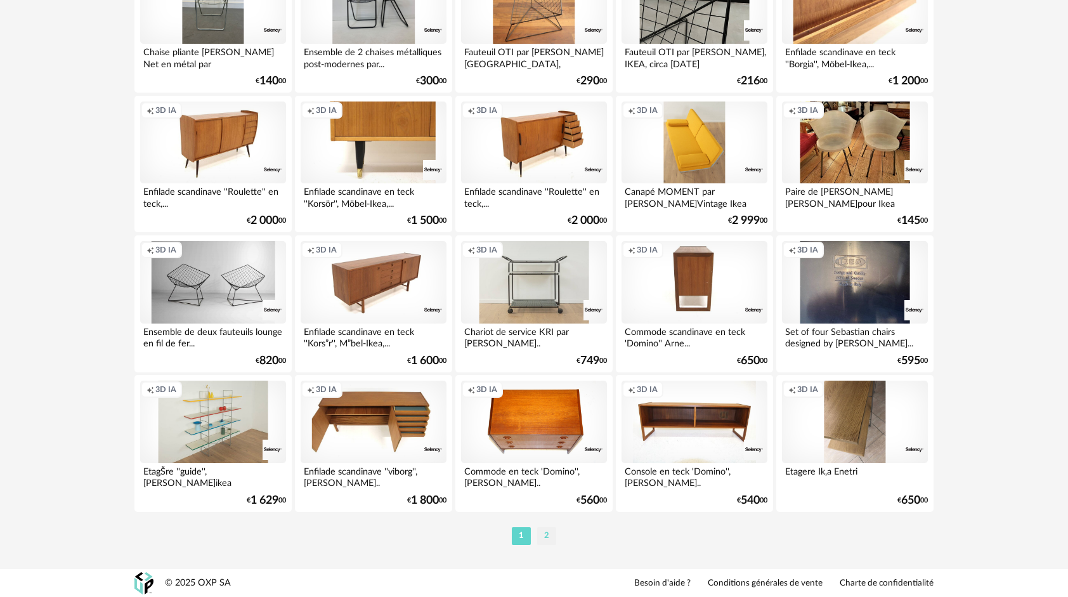
click at [552, 532] on li "2" at bounding box center [546, 536] width 19 height 18
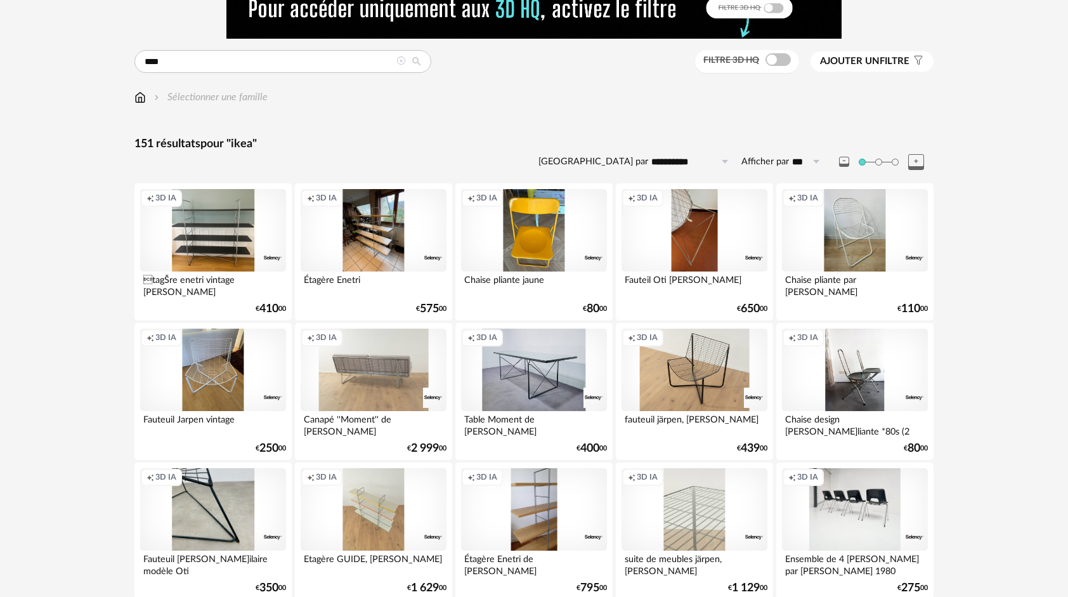
scroll to position [254, 0]
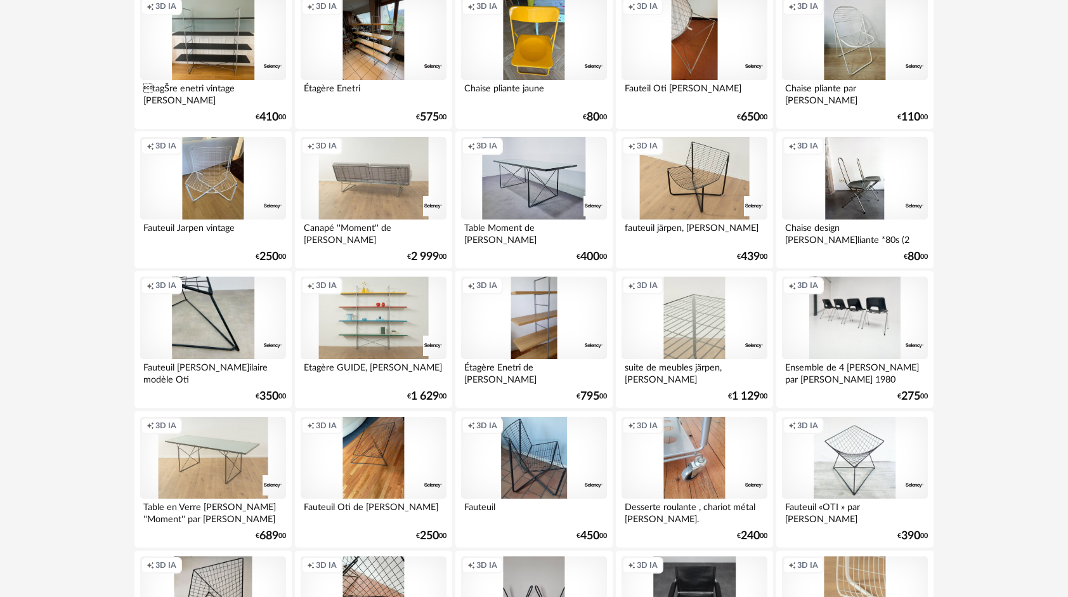
click at [359, 310] on div "Creation icon 3D IA" at bounding box center [374, 318] width 146 height 82
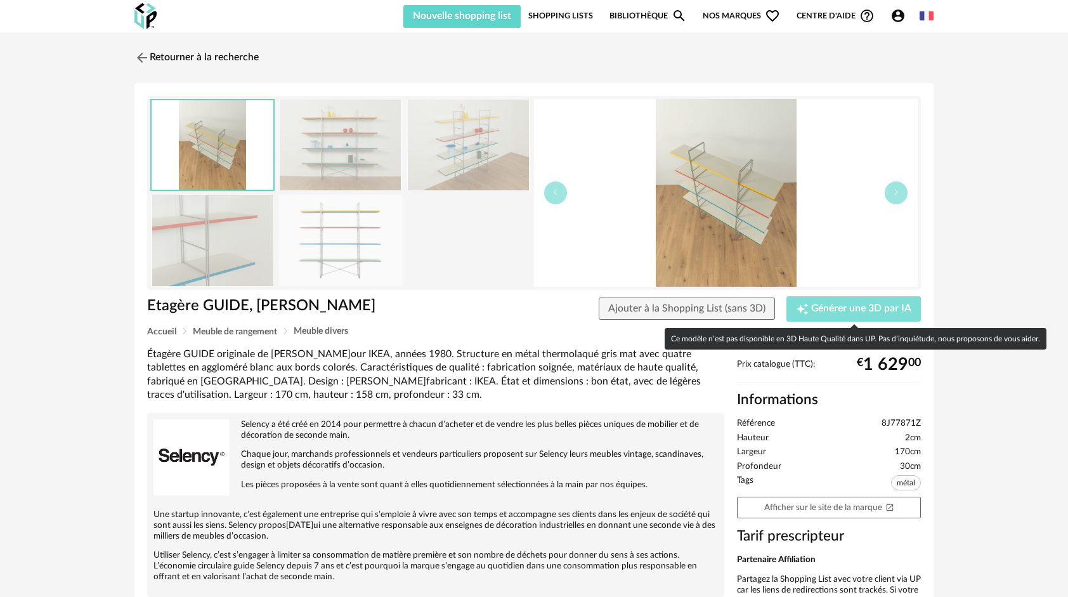
click at [832, 317] on button "Creation icon Générer une 3D par IA" at bounding box center [854, 308] width 134 height 25
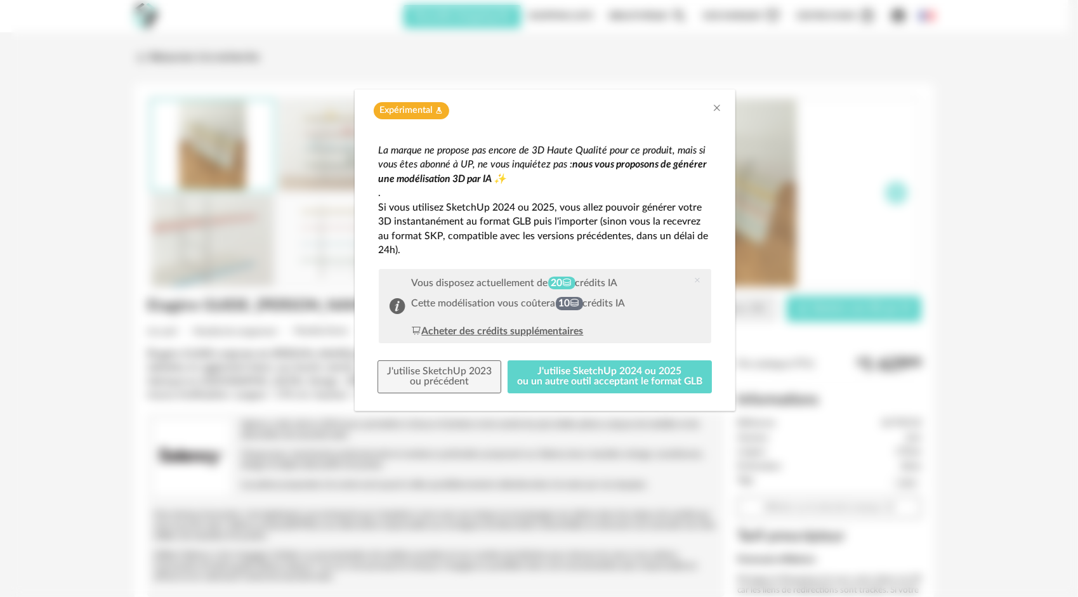
click at [482, 331] on div "Acheter des crédits supplémentaires" at bounding box center [498, 331] width 172 height 15
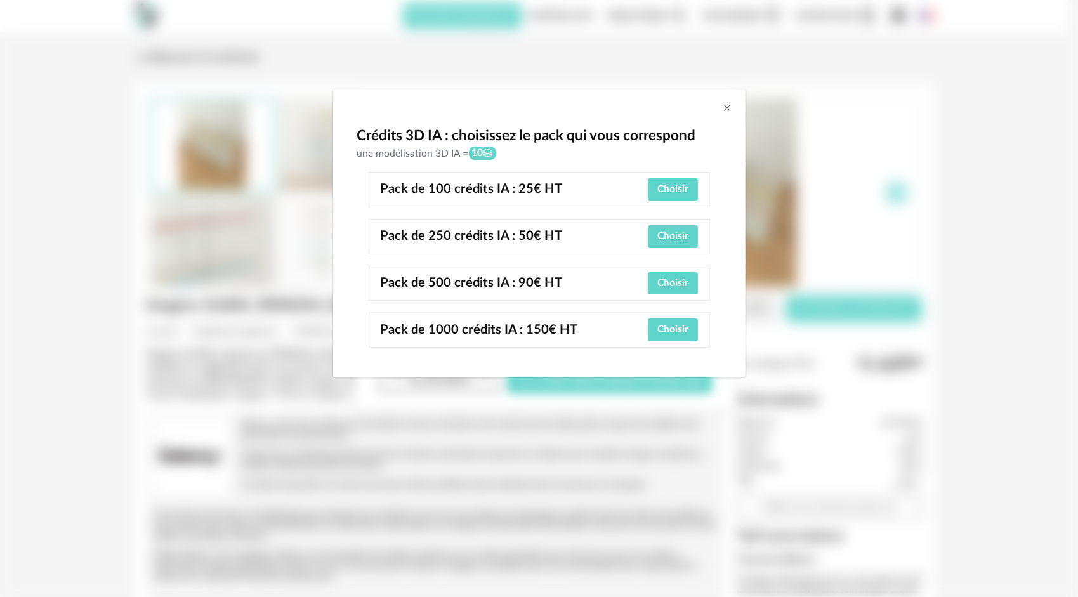
click at [721, 108] on div "Crédits 3D IA : choisissez le pack qui vous correspond une modélisation 3D IA =…" at bounding box center [539, 242] width 412 height 268
click at [725, 108] on icon "Close" at bounding box center [728, 108] width 10 height 10
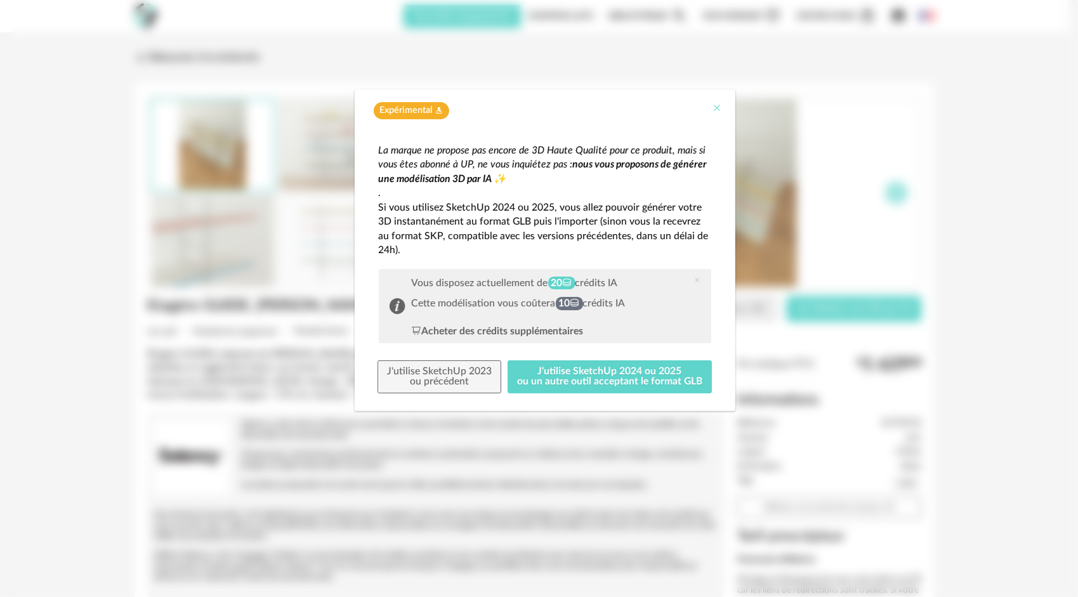
click at [715, 114] on button "Close" at bounding box center [717, 108] width 10 height 13
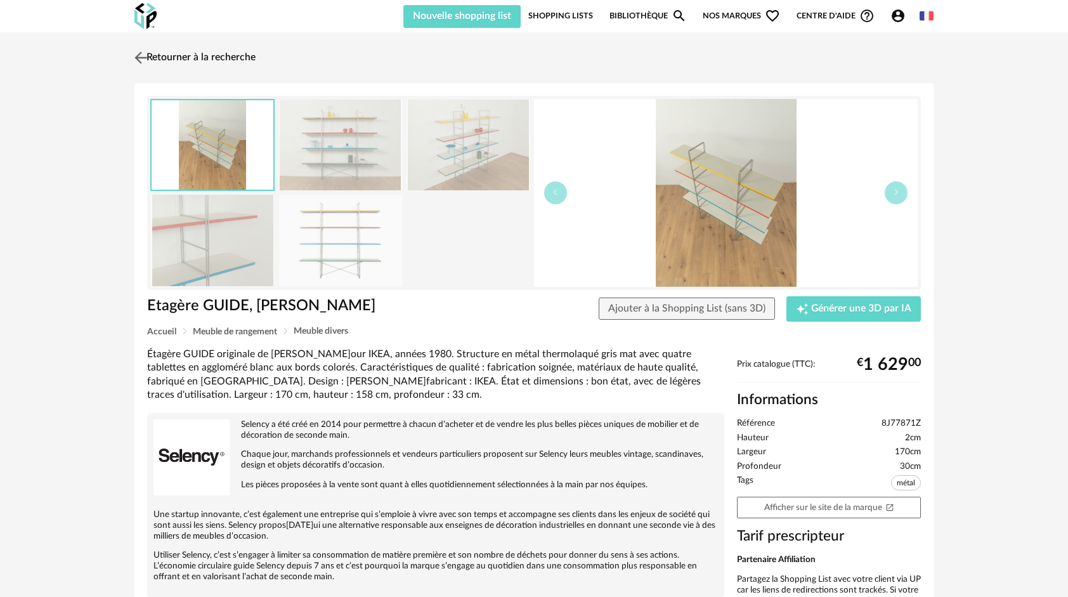
click at [152, 55] on link "Retourner à la recherche" at bounding box center [193, 58] width 124 height 28
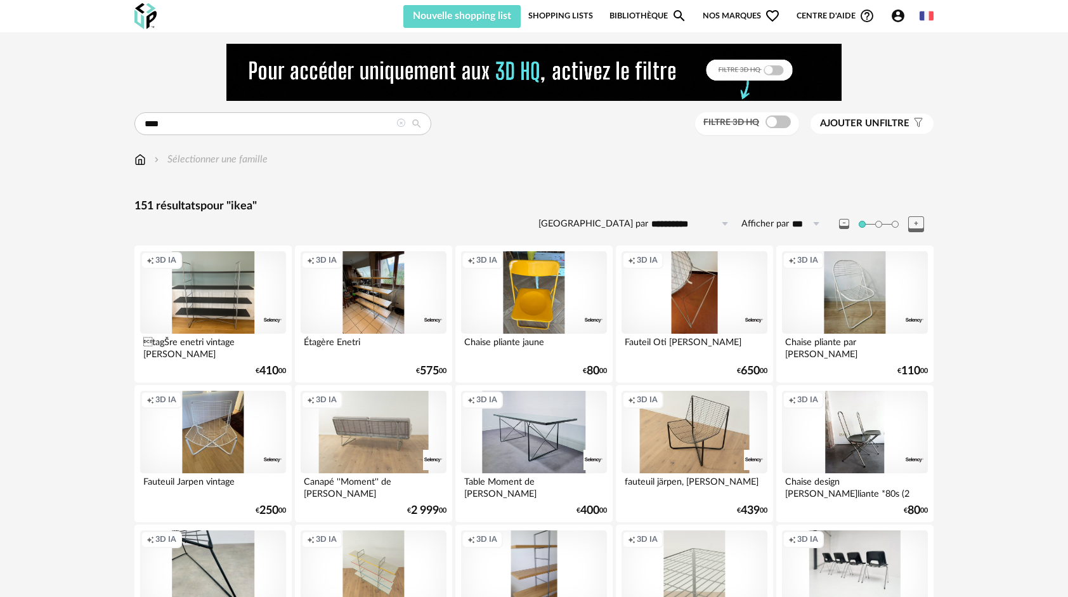
click at [561, 15] on link "Shopping Lists" at bounding box center [560, 16] width 65 height 24
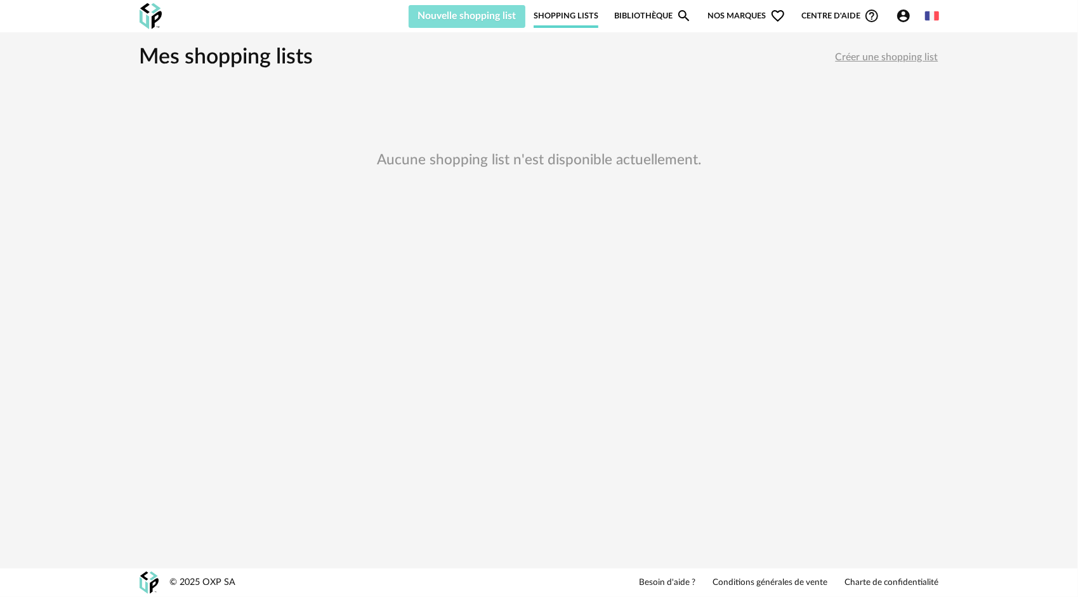
click at [495, 22] on button "Nouvelle shopping list" at bounding box center [467, 16] width 117 height 23
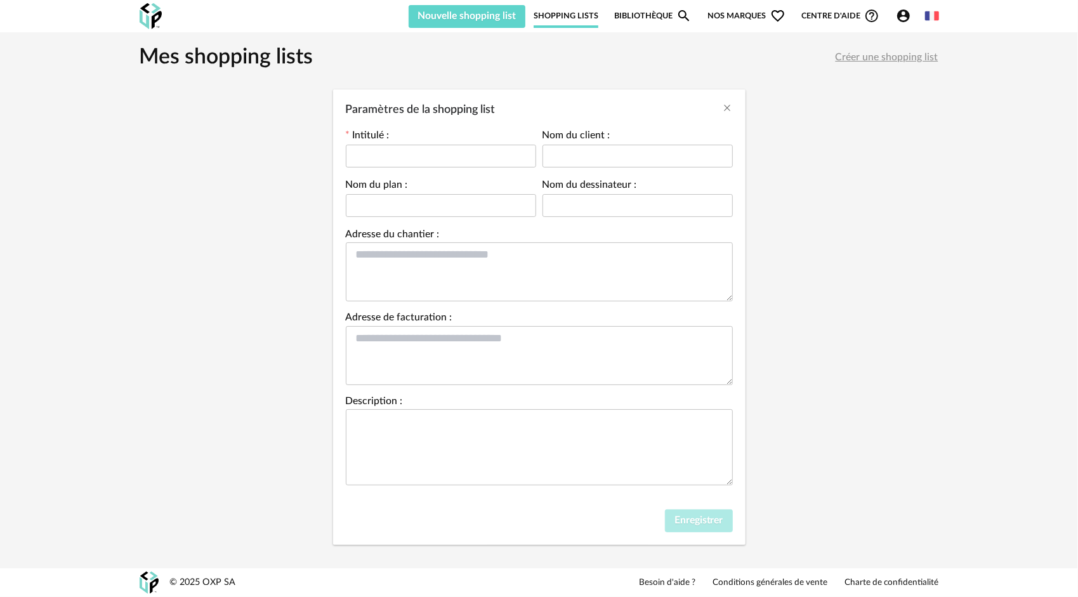
click at [144, 25] on div "Paramètres de la shopping list Intitulé : Nom du client : Nom du plan : Nom du …" at bounding box center [539, 298] width 1078 height 597
click at [159, 16] on div "Paramètres de la shopping list Intitulé : Nom du client : Nom du plan : Nom du …" at bounding box center [539, 298] width 1078 height 597
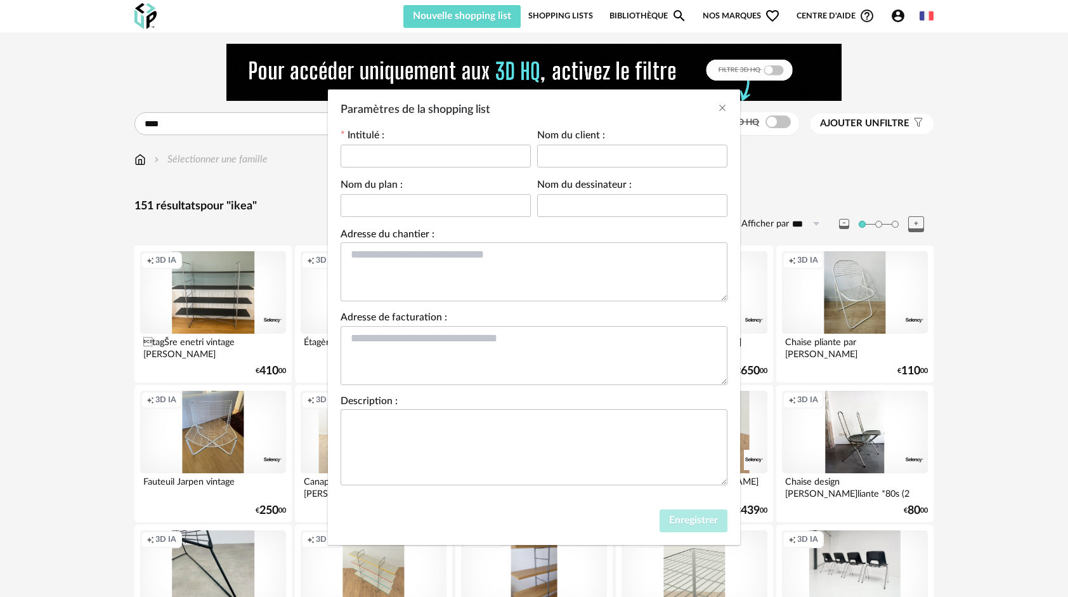
click at [728, 111] on div "Paramètres de la shopping list" at bounding box center [534, 106] width 412 height 34
click at [721, 105] on icon "Close" at bounding box center [722, 108] width 10 height 10
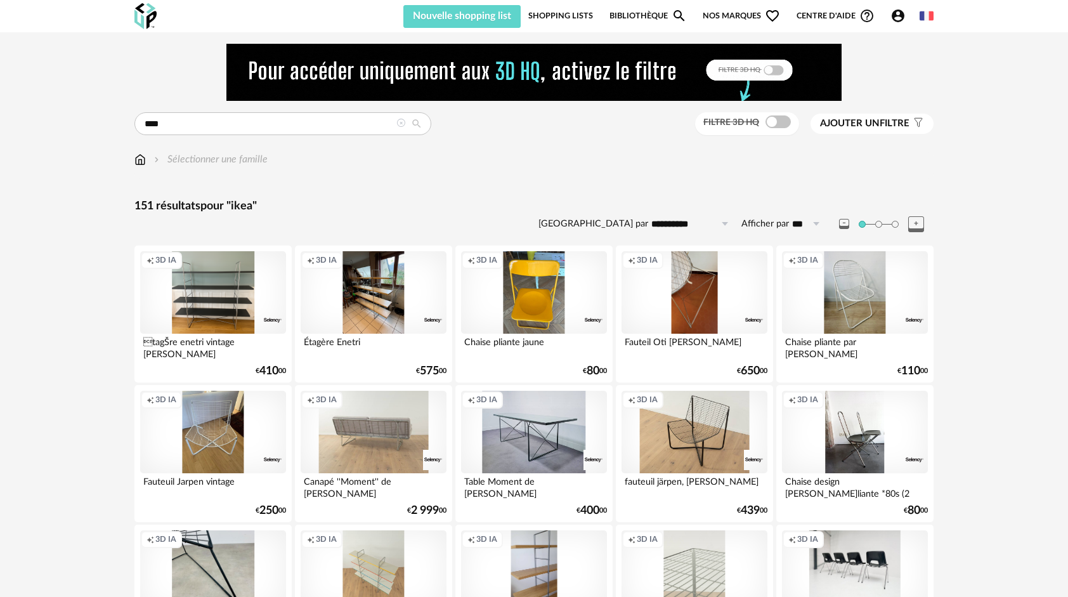
click at [849, 122] on span "Ajouter un" at bounding box center [850, 124] width 60 height 10
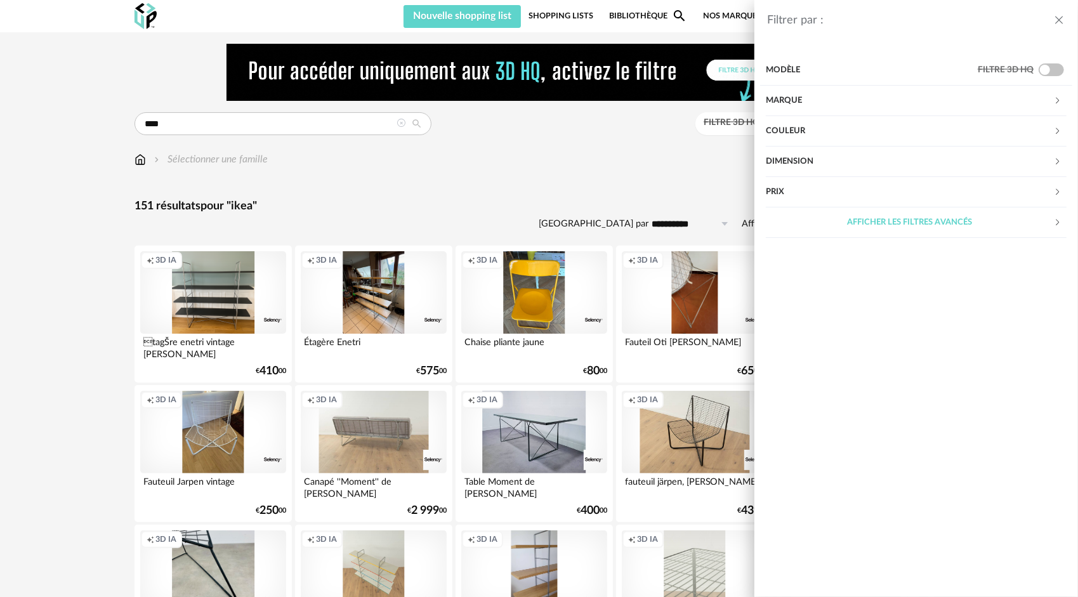
click at [638, 171] on div "Filtrer par : Modèle Filtre 3D HQ Marque &tradition 0 101 Copenhagen 0 366 Conc…" at bounding box center [539, 298] width 1078 height 597
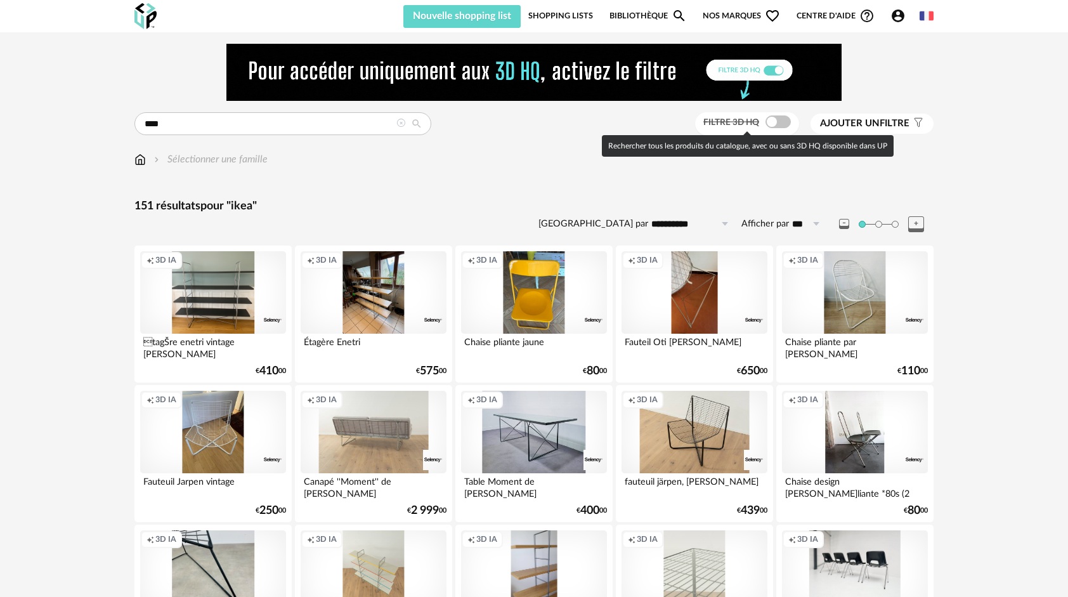
click at [775, 124] on span at bounding box center [778, 121] width 25 height 13
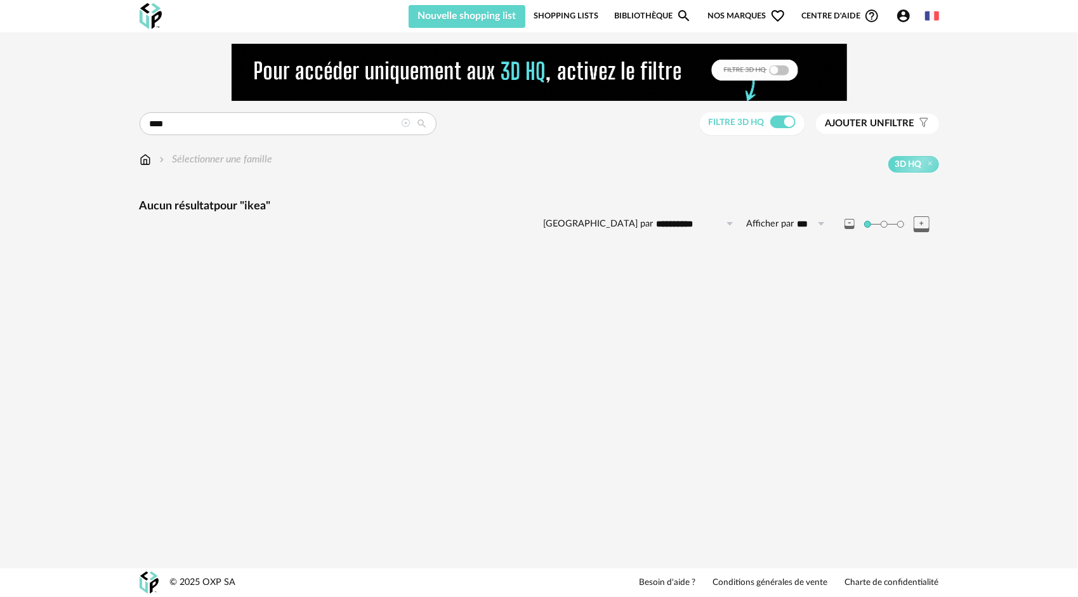
click at [250, 110] on div "**** Rechercher le mot clé " ikea " Pas de suggestion trouvée pour ce mot clé F…" at bounding box center [539, 156] width 822 height 225
drag, startPoint x: 252, startPoint y: 116, endPoint x: 0, endPoint y: 117, distance: 251.9
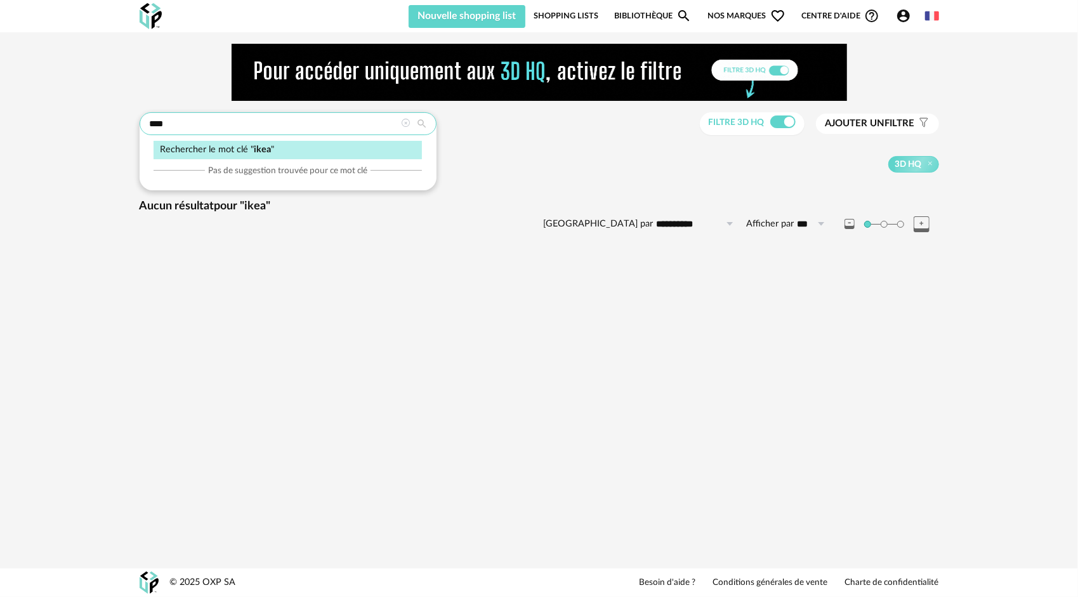
click at [0, 117] on html "Nouvelle shopping list Mettre à jour ma Shopping List Refresh icon Nouvelle sho…" at bounding box center [539, 298] width 1078 height 597
type input "******"
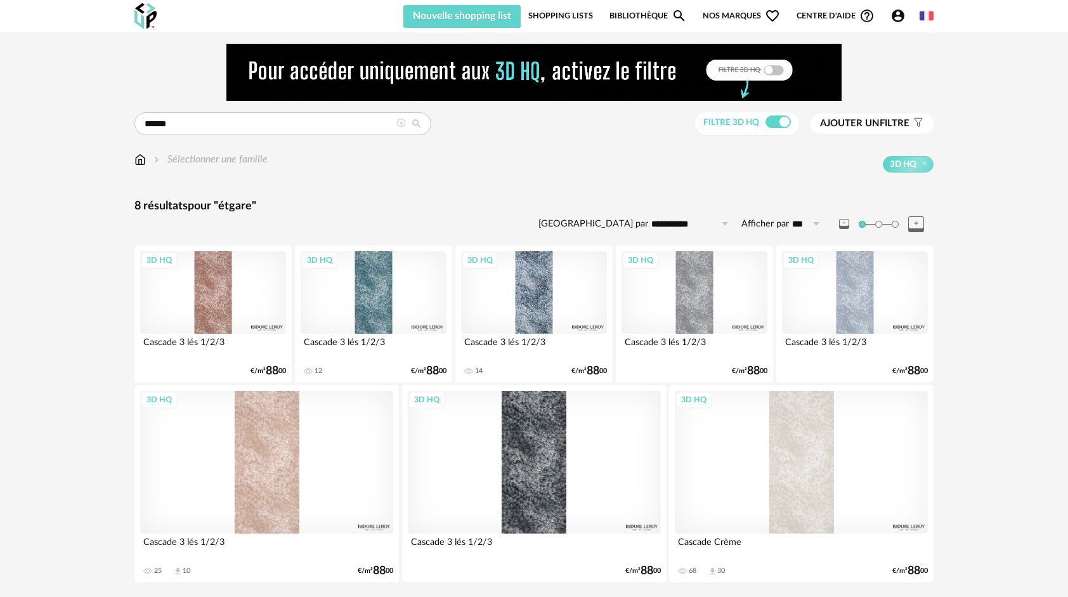
click at [160, 14] on div "Nouvelle shopping list Mettre à jour ma Shopping List Refresh icon Nouvelle sho…" at bounding box center [534, 16] width 822 height 32
click at [146, 14] on img at bounding box center [145, 16] width 22 height 26
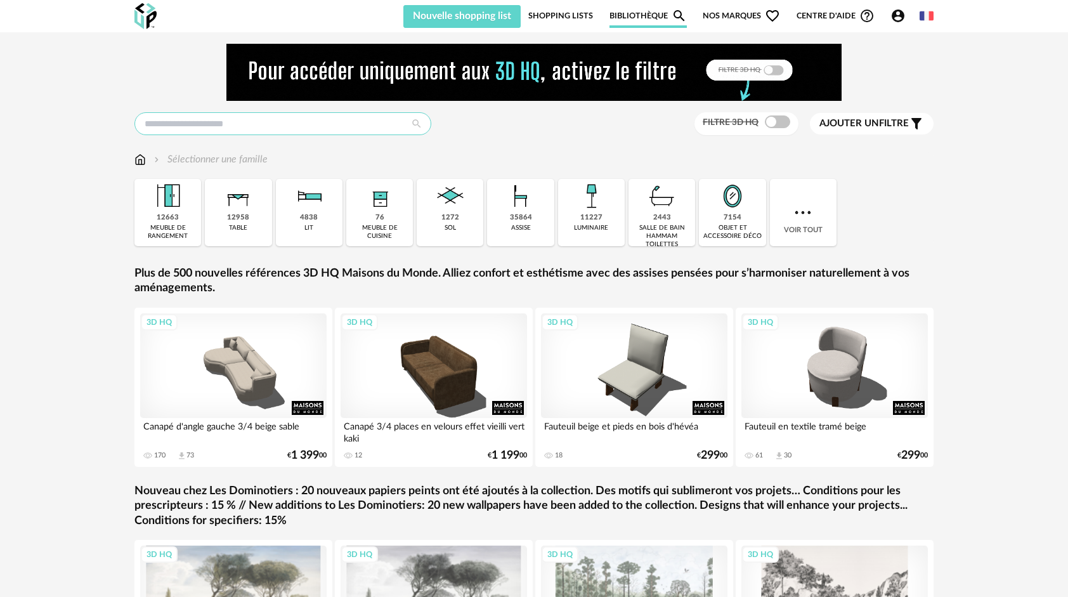
click at [265, 133] on input "text" at bounding box center [282, 123] width 297 height 23
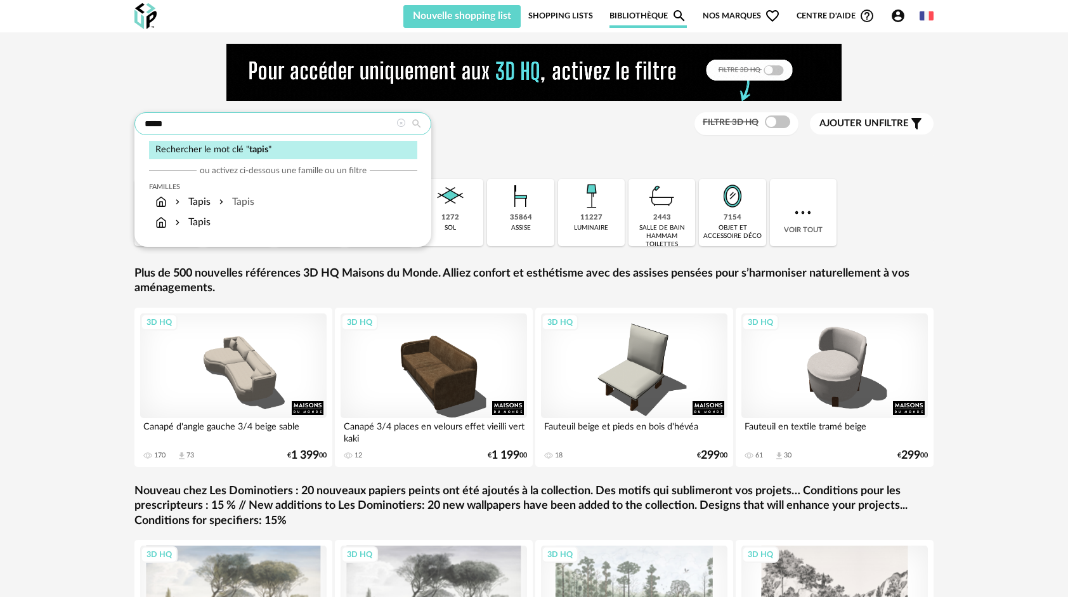
type input "*****"
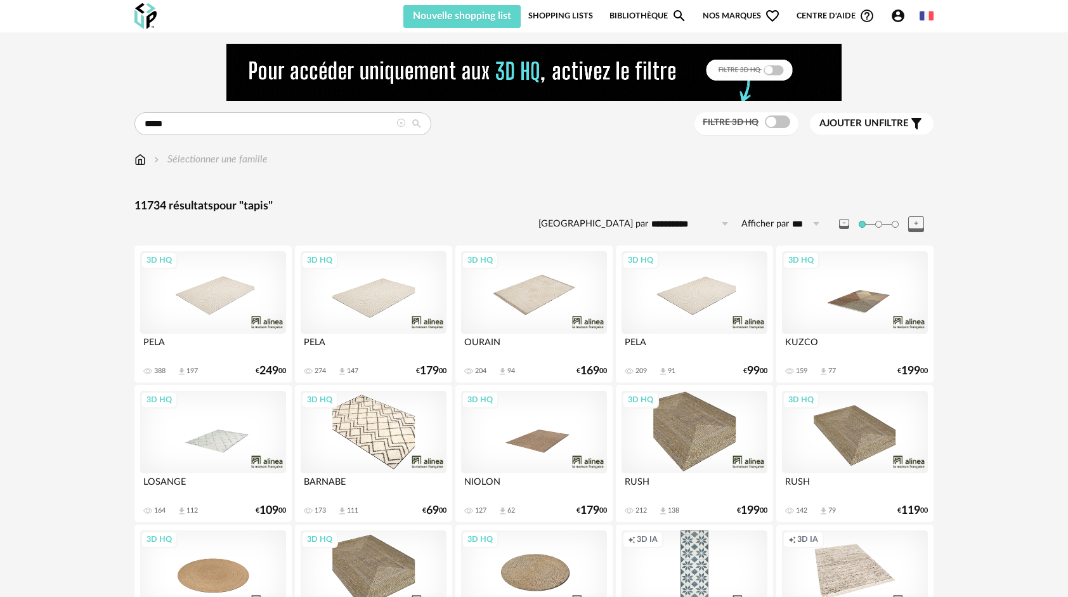
click at [698, 295] on div "3D HQ" at bounding box center [695, 292] width 146 height 82
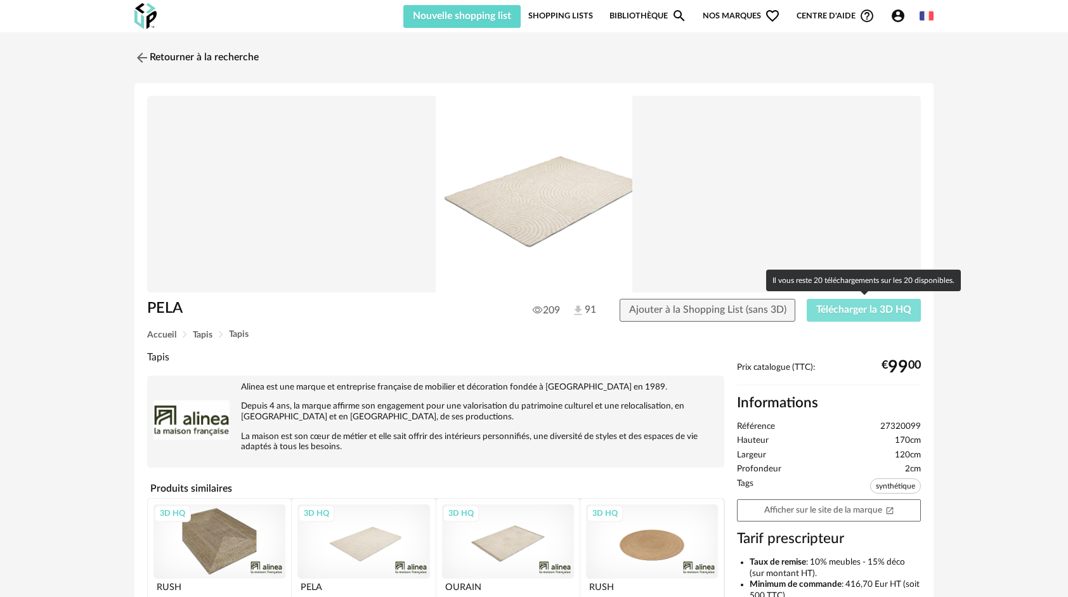
click at [886, 315] on button "Télécharger la 3D HQ" at bounding box center [864, 310] width 114 height 23
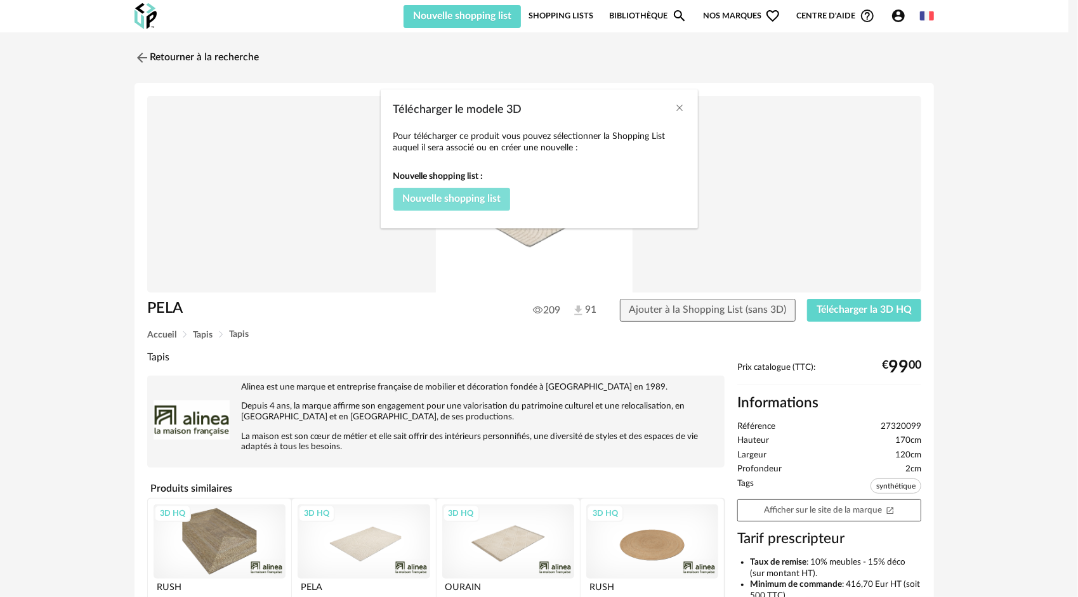
click at [489, 200] on span "Nouvelle shopping list" at bounding box center [451, 198] width 98 height 10
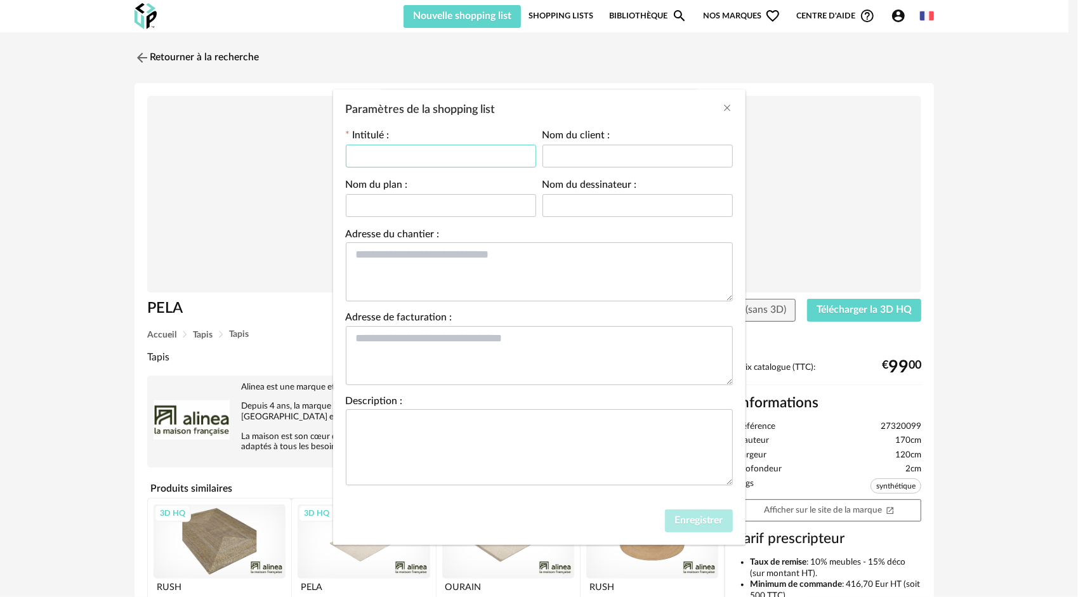
click at [445, 154] on input "Paramètres de la shopping list" at bounding box center [441, 156] width 190 height 23
type input "**********"
click at [464, 217] on div "Paramètres de la shopping list" at bounding box center [441, 205] width 190 height 25
click at [452, 210] on input "Paramètres de la shopping list" at bounding box center [441, 205] width 190 height 23
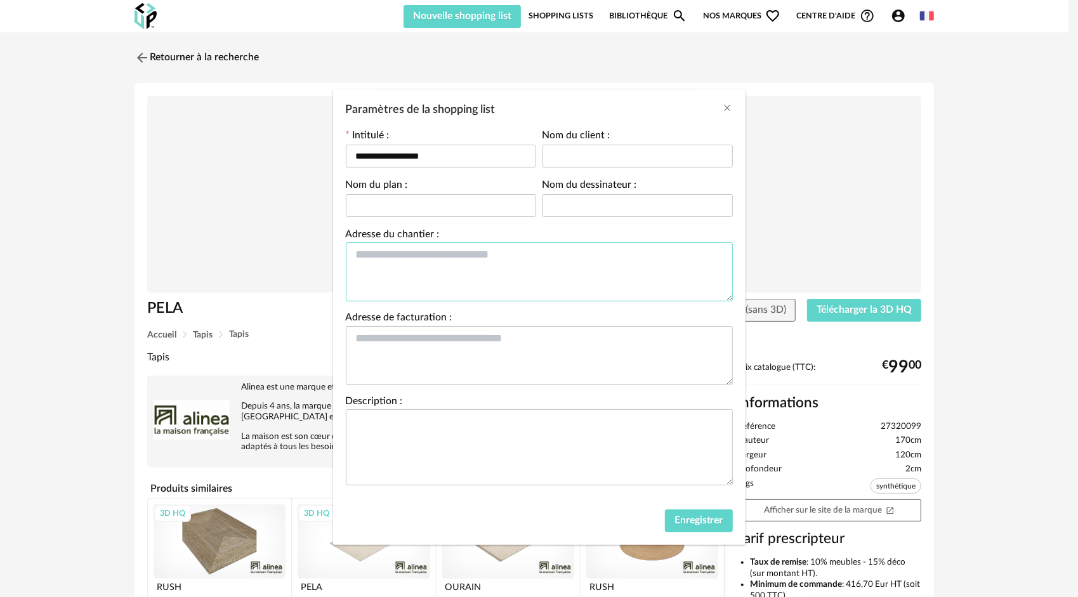
click at [620, 270] on textarea "Paramètres de la shopping list" at bounding box center [539, 271] width 387 height 59
click at [633, 353] on textarea "Paramètres de la shopping list" at bounding box center [539, 355] width 387 height 59
click at [658, 443] on textarea "Paramètres de la shopping list" at bounding box center [539, 447] width 387 height 76
click at [595, 212] on input "Paramètres de la shopping list" at bounding box center [637, 205] width 190 height 23
click at [593, 171] on div "Nom du client :" at bounding box center [637, 155] width 197 height 49
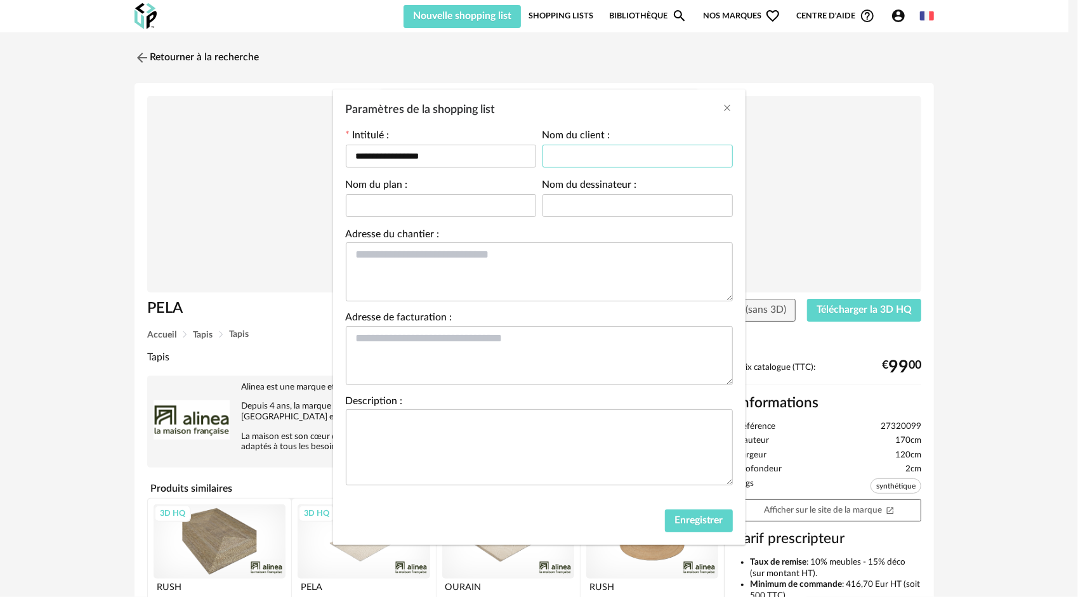
click at [582, 152] on input "Paramètres de la shopping list" at bounding box center [637, 156] width 190 height 23
click at [487, 202] on input "Paramètres de la shopping list" at bounding box center [441, 205] width 190 height 23
drag, startPoint x: 449, startPoint y: 154, endPoint x: 247, endPoint y: 171, distance: 202.5
click at [240, 167] on div "**********" at bounding box center [539, 298] width 1078 height 597
click at [431, 219] on div "Nom du plan :" at bounding box center [441, 204] width 197 height 49
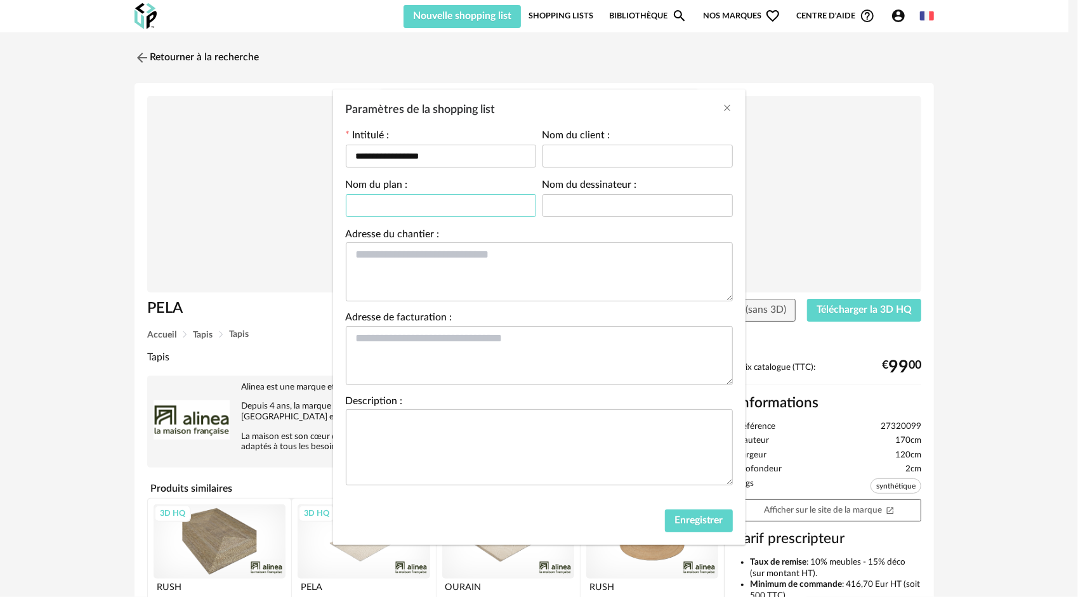
click at [425, 209] on input "Paramètres de la shopping list" at bounding box center [441, 205] width 190 height 23
paste input "**********"
type input "**********"
click at [707, 515] on span "Enregistrer" at bounding box center [698, 520] width 49 height 10
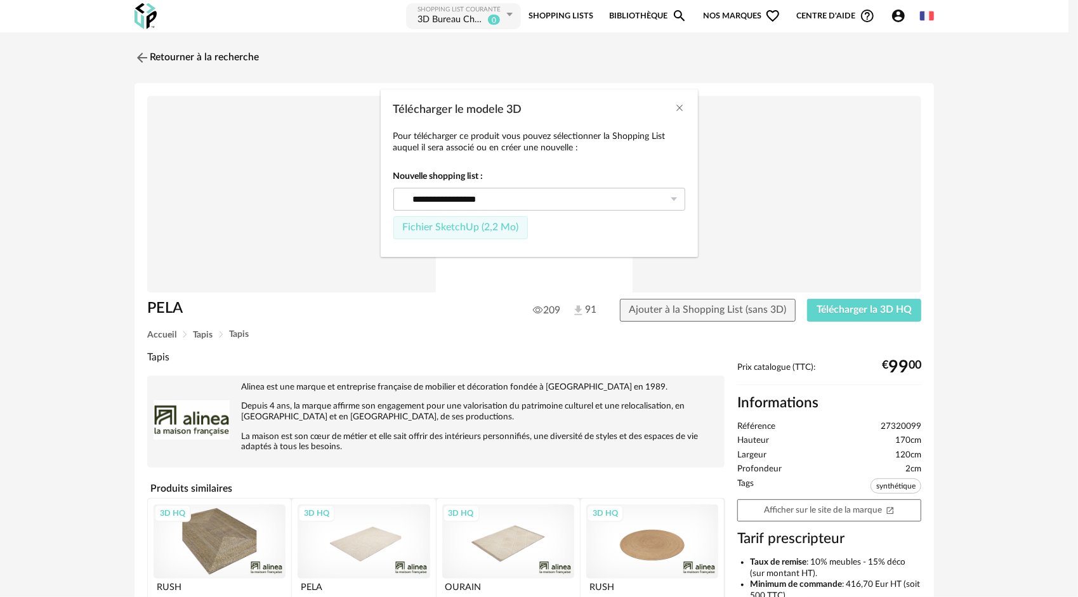
click at [511, 228] on span "Fichier SketchUp (2,2 Mo)" at bounding box center [460, 227] width 116 height 10
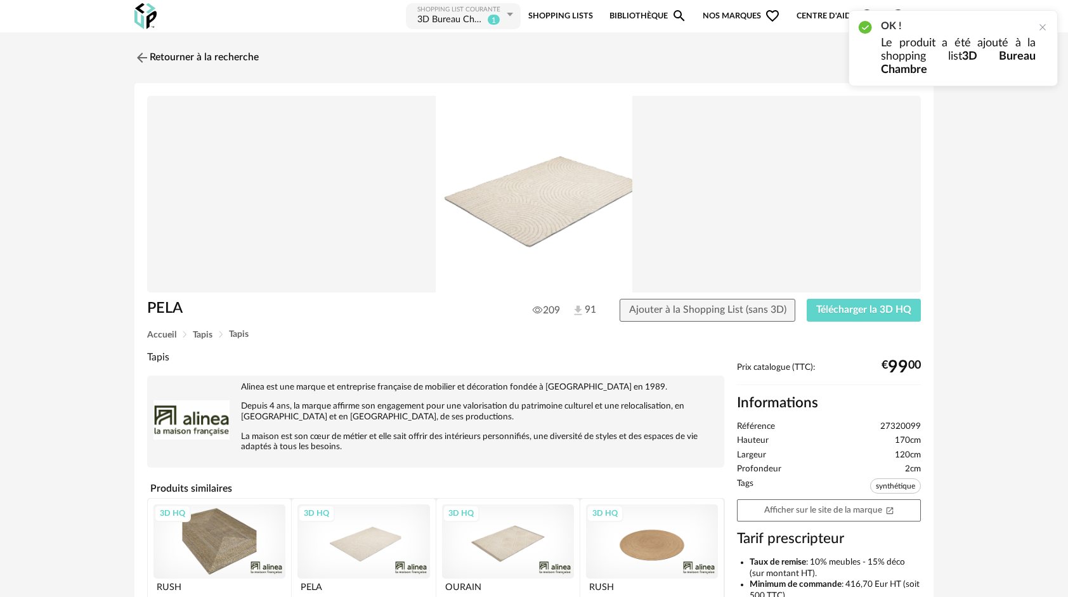
click at [547, 18] on link "Shopping Lists" at bounding box center [560, 16] width 65 height 29
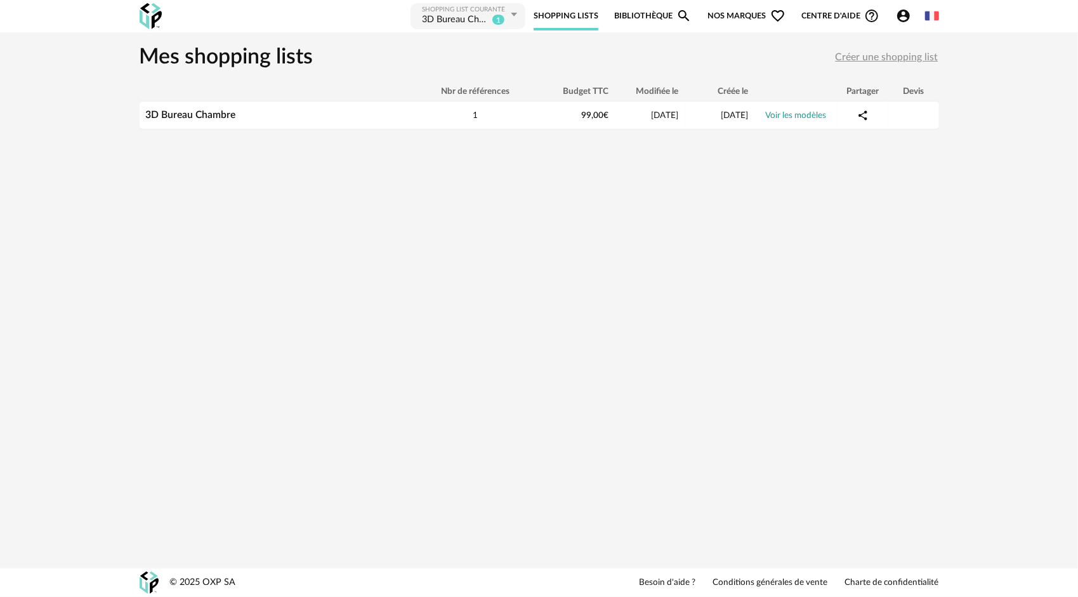
click at [508, 16] on div "1" at bounding box center [500, 20] width 16 height 13
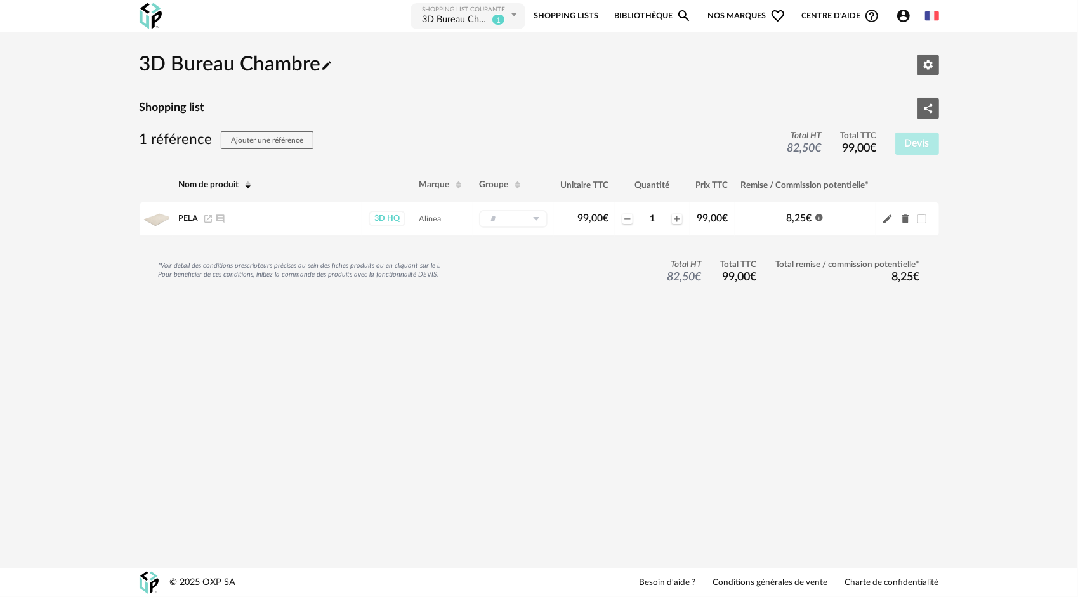
click at [518, 13] on icon at bounding box center [514, 14] width 16 height 23
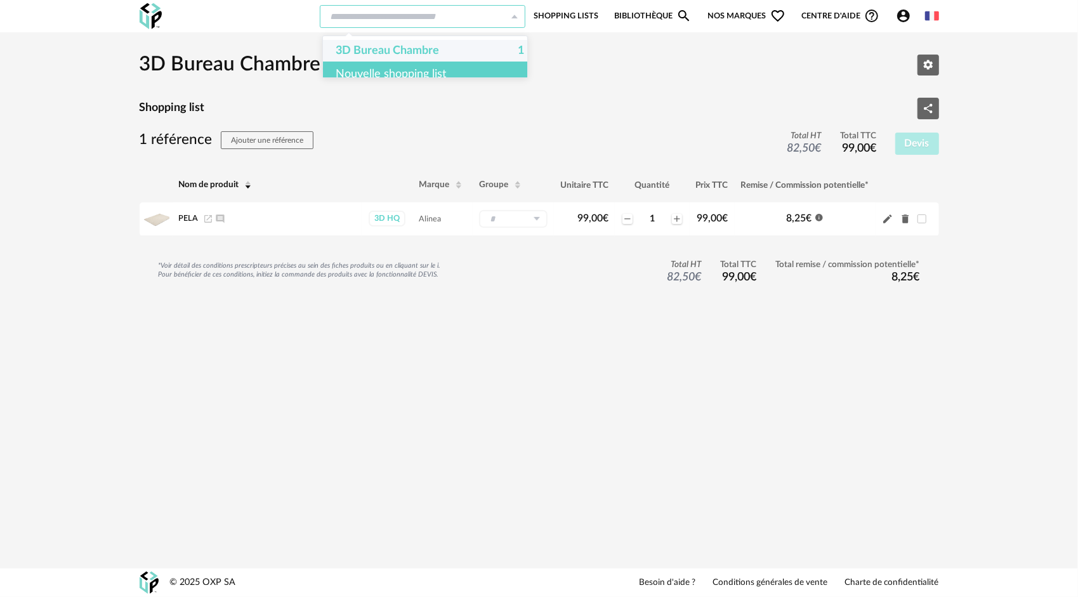
click at [415, 49] on span "3D Bureau Chambre" at bounding box center [387, 51] width 103 height 22
type input "**********"
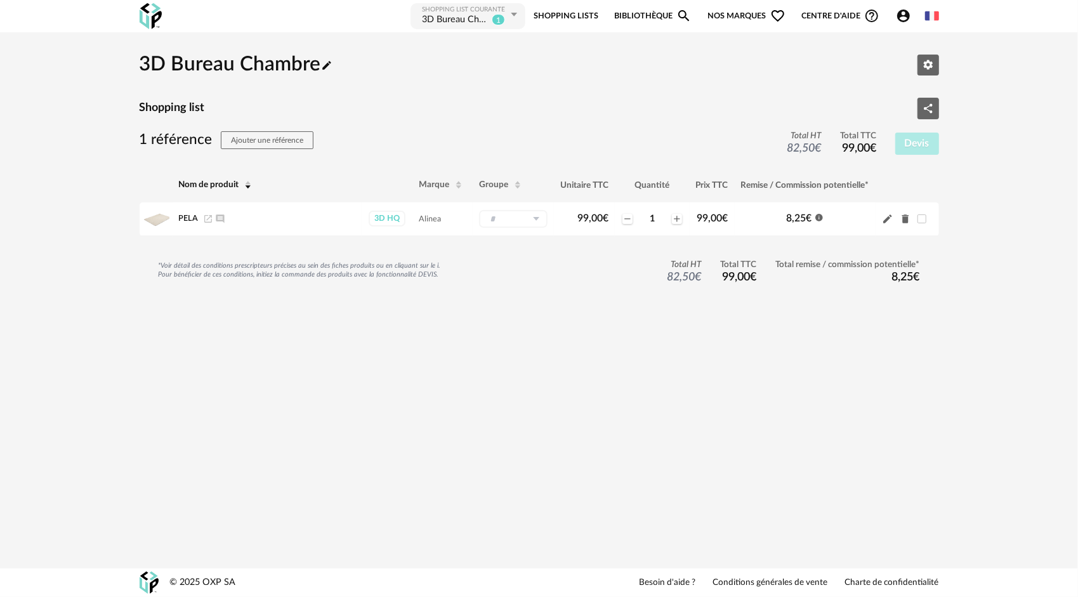
click at [331, 69] on icon "Pencil icon" at bounding box center [326, 65] width 11 height 11
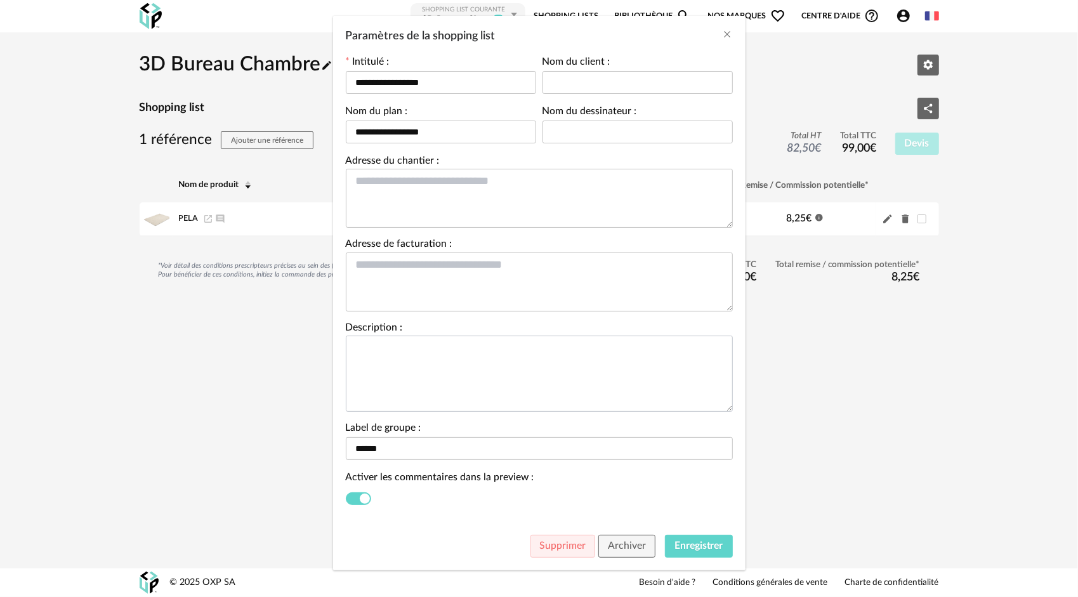
scroll to position [76, 0]
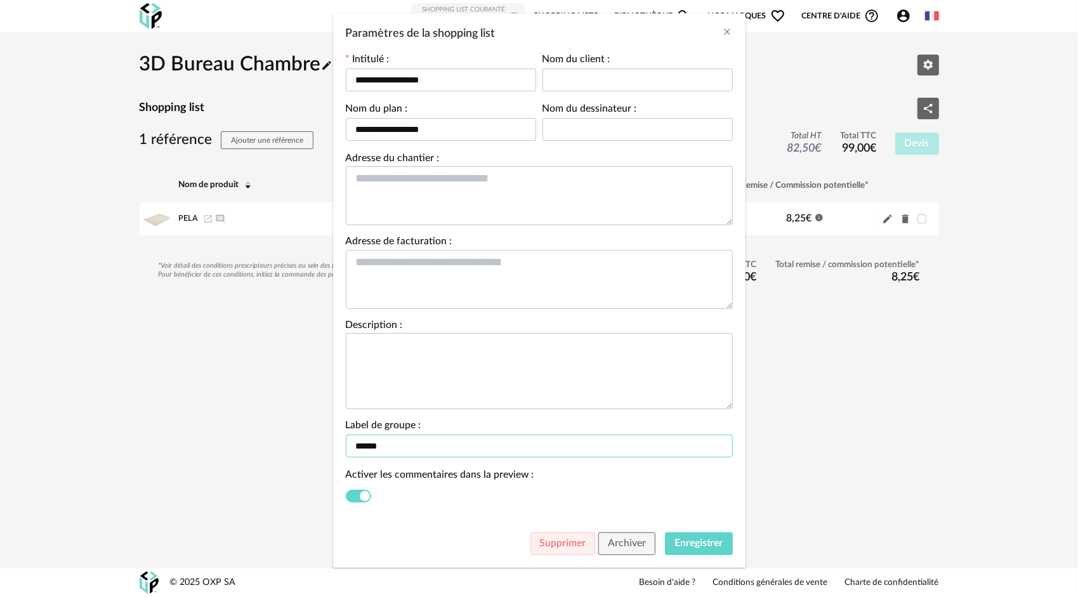
click at [646, 447] on input "******" at bounding box center [539, 446] width 387 height 23
click at [497, 346] on textarea "Paramètres de la shopping list" at bounding box center [539, 371] width 387 height 76
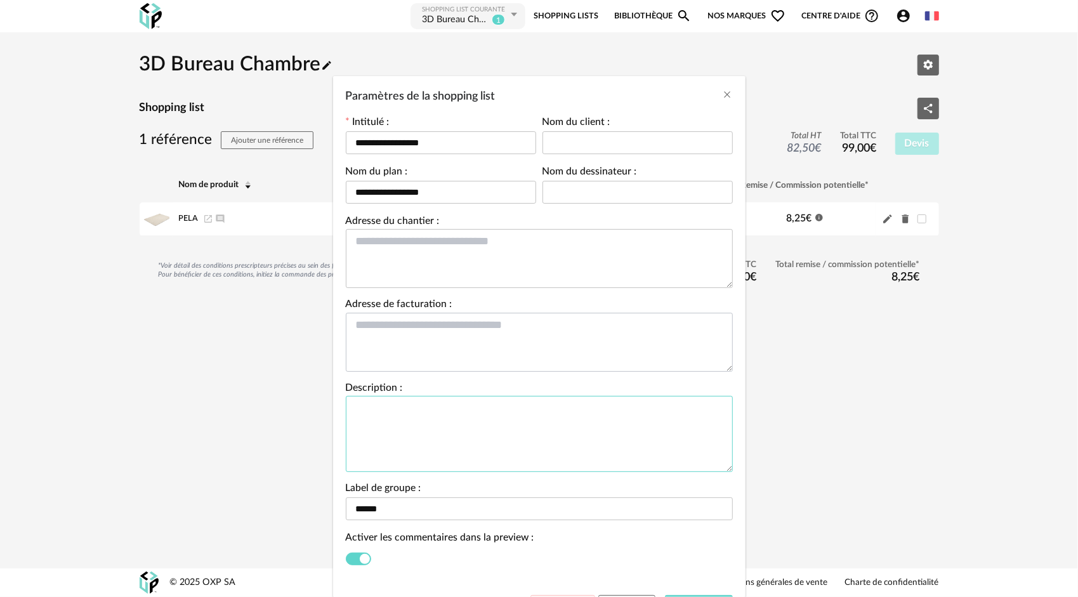
scroll to position [0, 0]
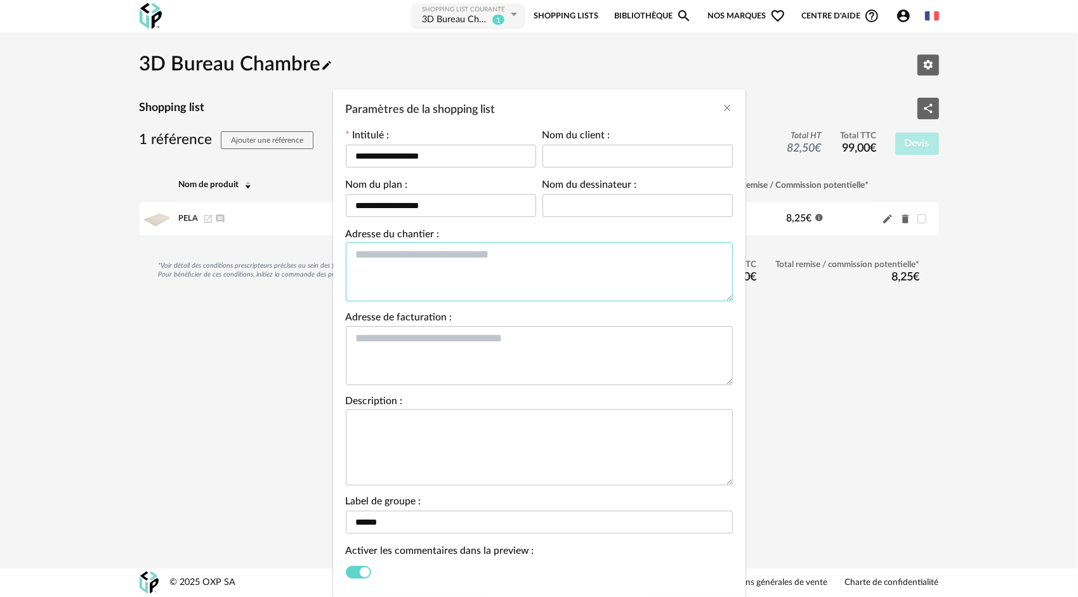
click at [501, 265] on textarea "Paramètres de la shopping list" at bounding box center [539, 271] width 387 height 59
click at [629, 176] on div "Nom du client :" at bounding box center [637, 155] width 197 height 49
click at [620, 197] on input "Paramètres de la shopping list" at bounding box center [637, 205] width 190 height 23
click at [613, 151] on input "Paramètres de la shopping list" at bounding box center [637, 156] width 190 height 23
click at [558, 194] on input "Paramètres de la shopping list" at bounding box center [637, 205] width 190 height 23
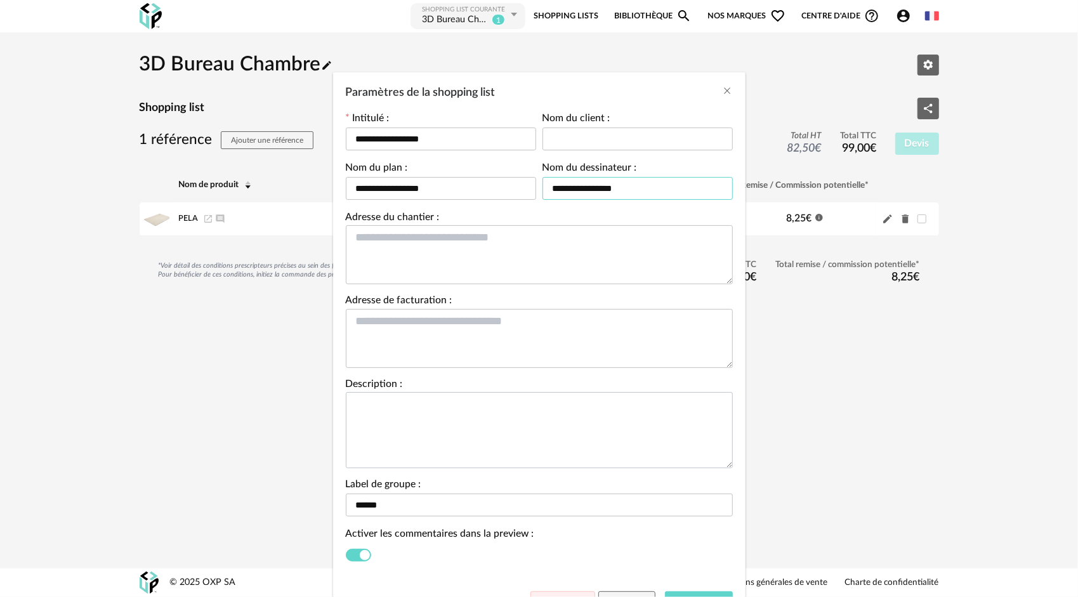
scroll to position [76, 0]
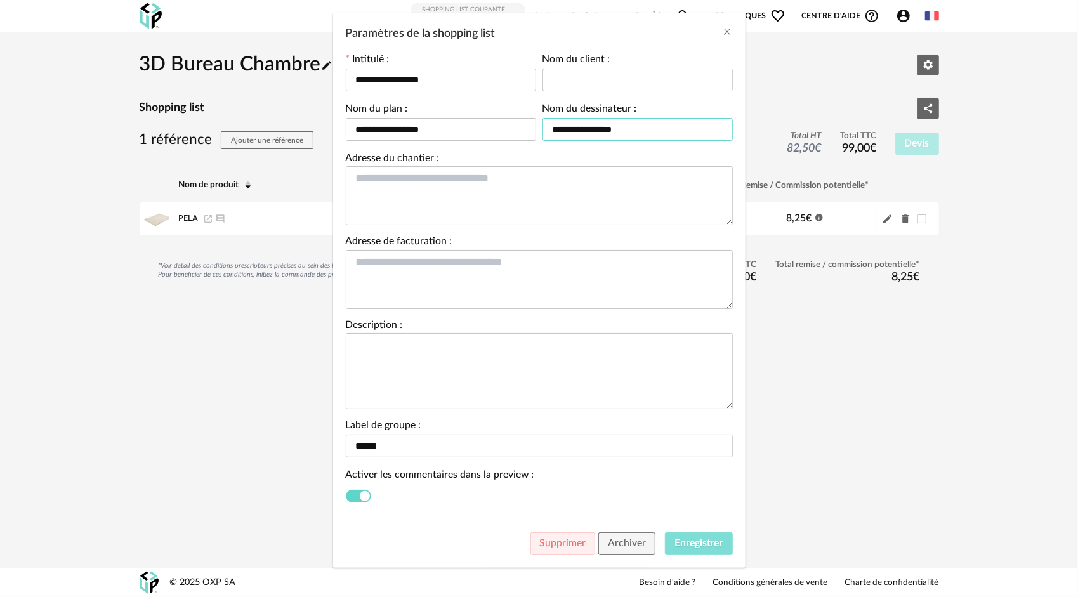
type input "**********"
click at [693, 549] on button "Enregistrer" at bounding box center [699, 543] width 68 height 23
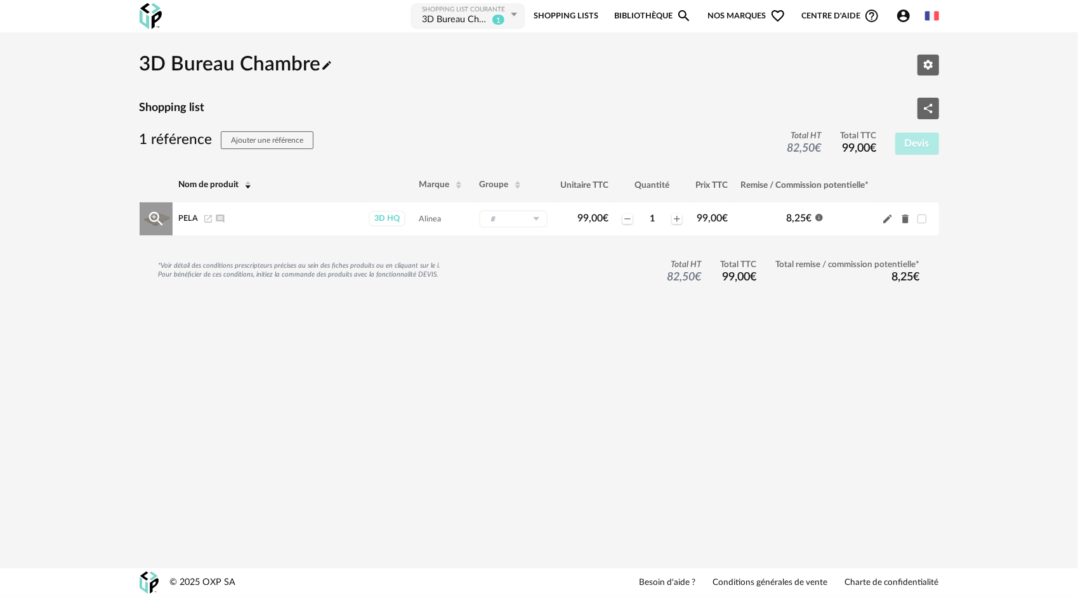
click at [513, 220] on input "text" at bounding box center [513, 219] width 69 height 18
click at [520, 14] on icon at bounding box center [514, 14] width 16 height 23
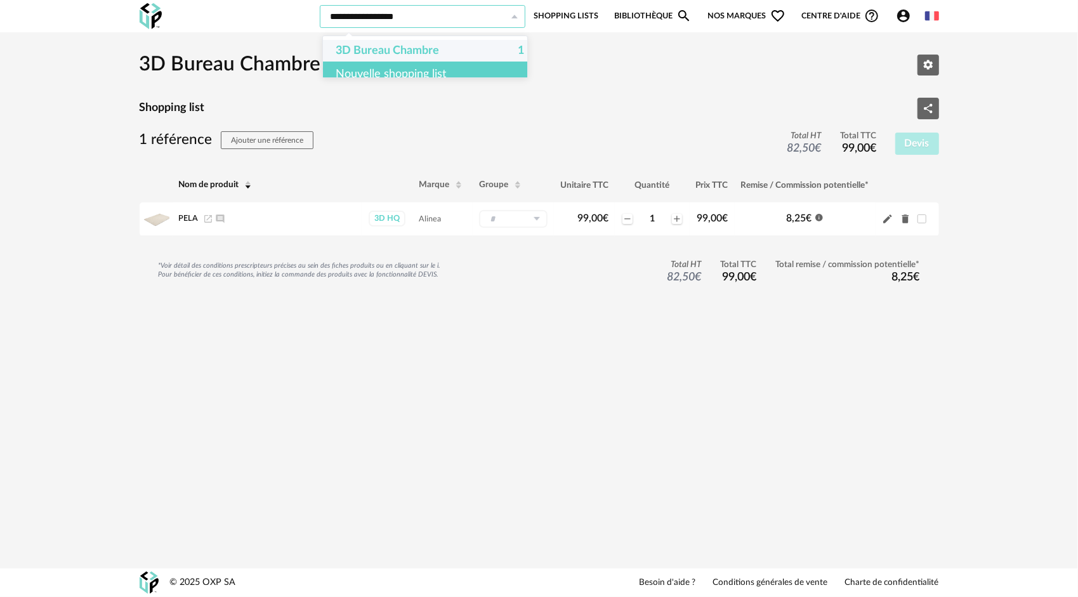
click at [520, 14] on icon at bounding box center [514, 16] width 16 height 23
